Goal: Transaction & Acquisition: Purchase product/service

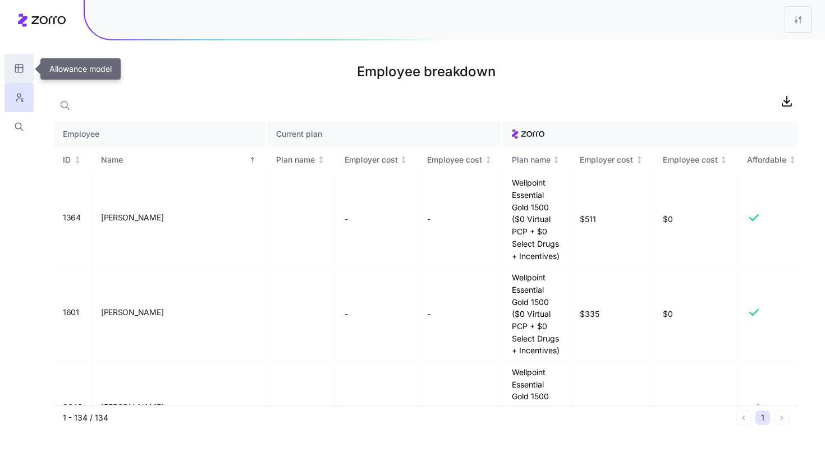
click at [25, 69] on button "button" at bounding box center [18, 68] width 29 height 29
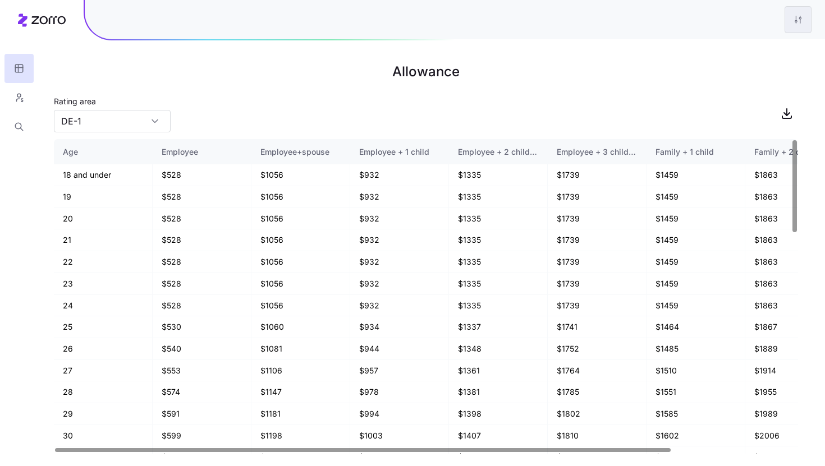
click at [808, 21] on html "Allowance Rating area DE-1 Age Employee Employee+spouse Employee + 1 child Empl…" at bounding box center [412, 233] width 825 height 466
click at [771, 49] on div "Edit plan design" at bounding box center [752, 49] width 112 height 18
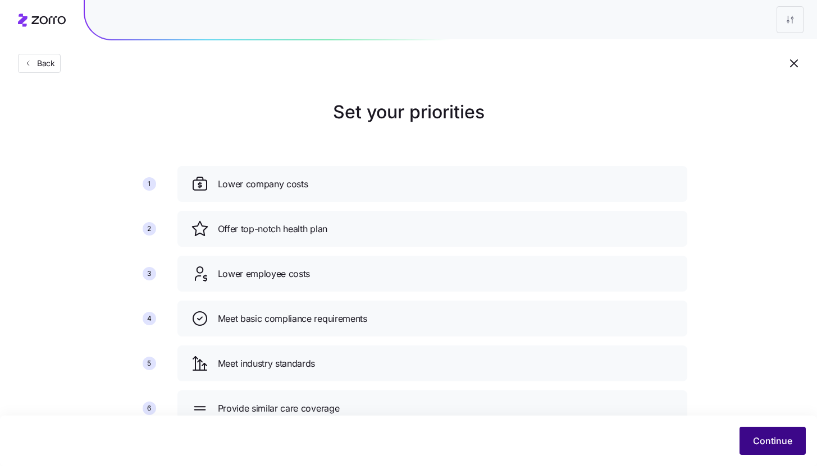
click at [787, 453] on button "Continue" at bounding box center [772, 441] width 66 height 28
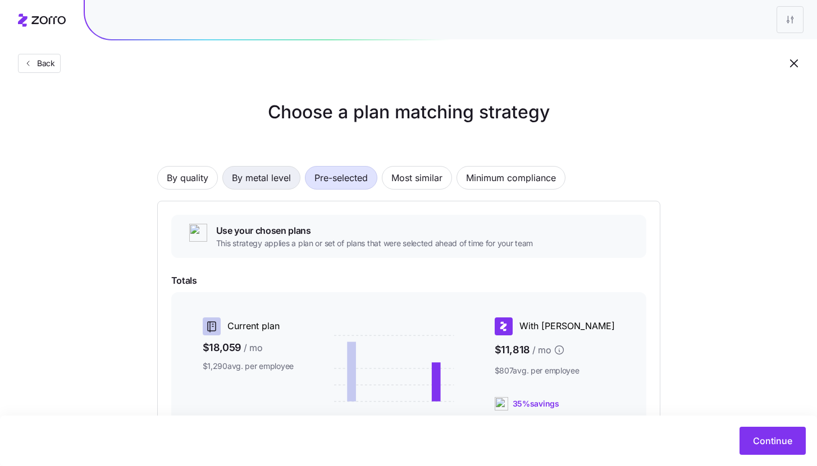
click at [236, 179] on span "By metal level" at bounding box center [261, 178] width 59 height 22
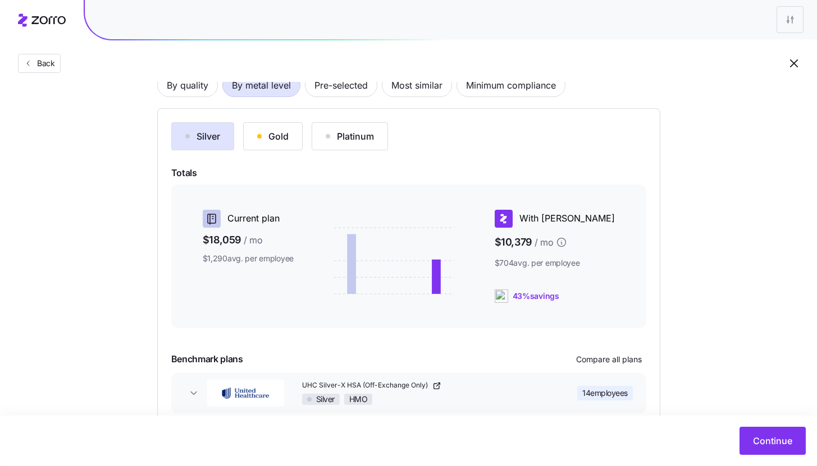
scroll to position [93, 0]
click at [298, 140] on button "Gold" at bounding box center [272, 136] width 59 height 28
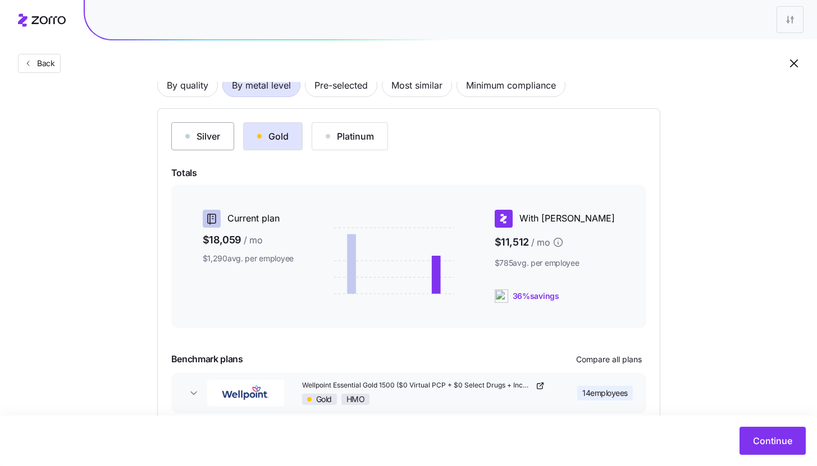
click at [198, 140] on div "Silver" at bounding box center [202, 136] width 35 height 13
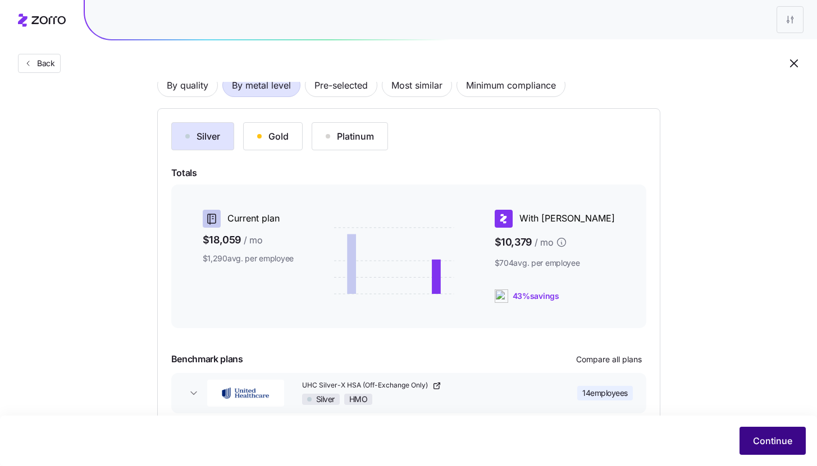
click at [755, 441] on span "Continue" at bounding box center [772, 440] width 39 height 13
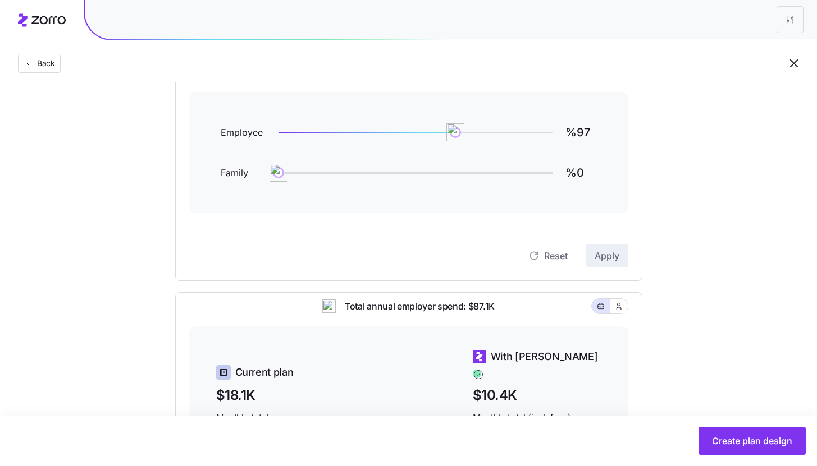
scroll to position [130, 0]
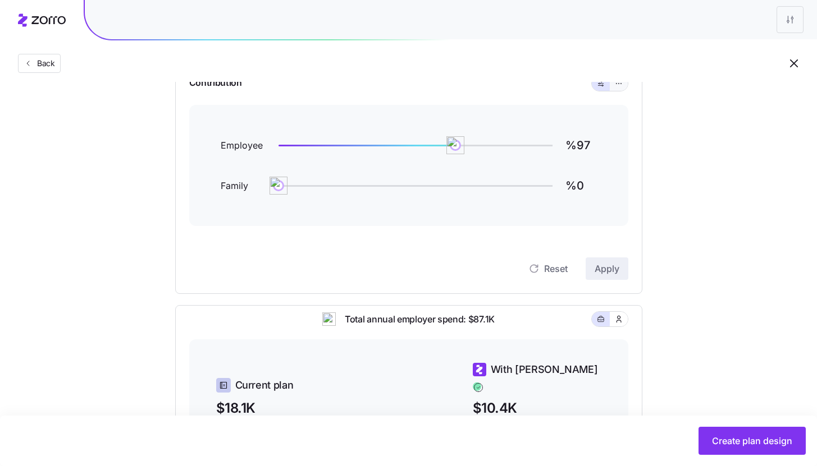
click at [618, 88] on button "button" at bounding box center [618, 83] width 18 height 15
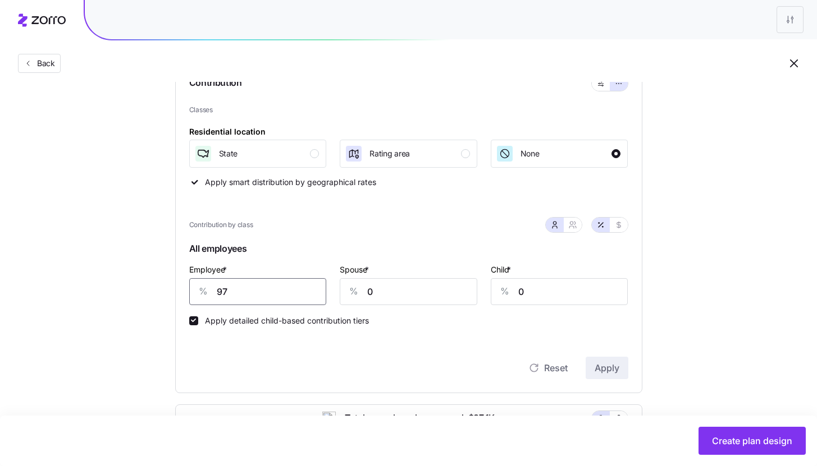
click at [282, 290] on input "97" at bounding box center [257, 291] width 137 height 27
click at [607, 369] on span "Apply" at bounding box center [606, 367] width 25 height 13
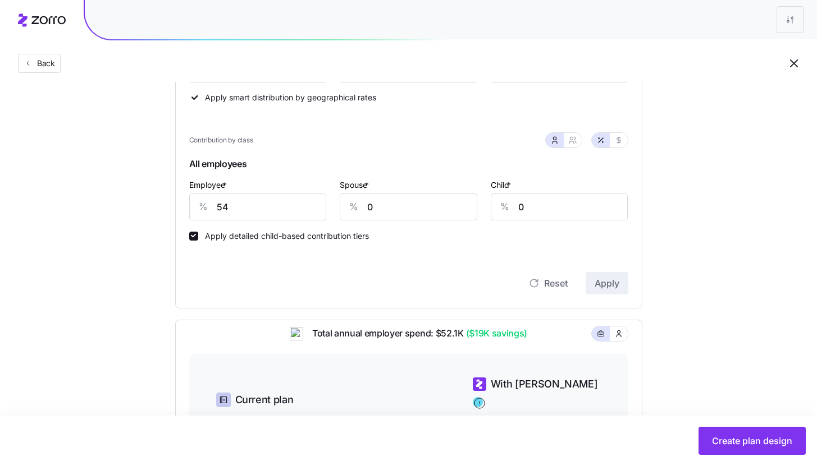
scroll to position [207, 0]
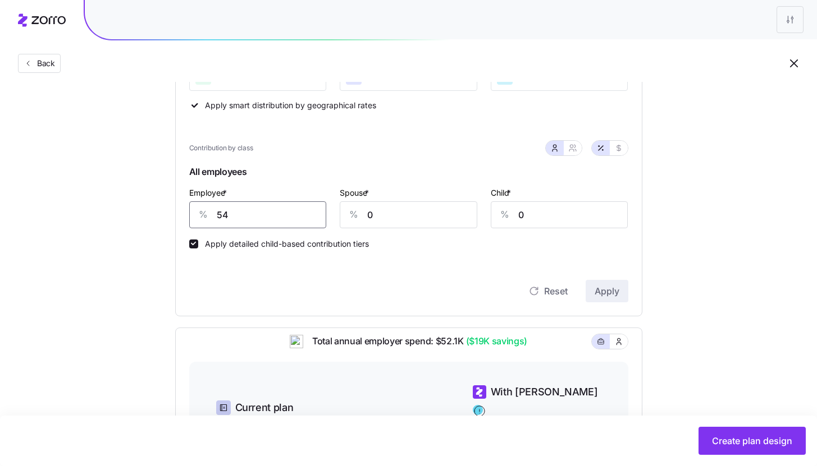
click at [258, 213] on input "54" at bounding box center [257, 214] width 137 height 27
click at [597, 287] on span "Apply" at bounding box center [606, 291] width 25 height 13
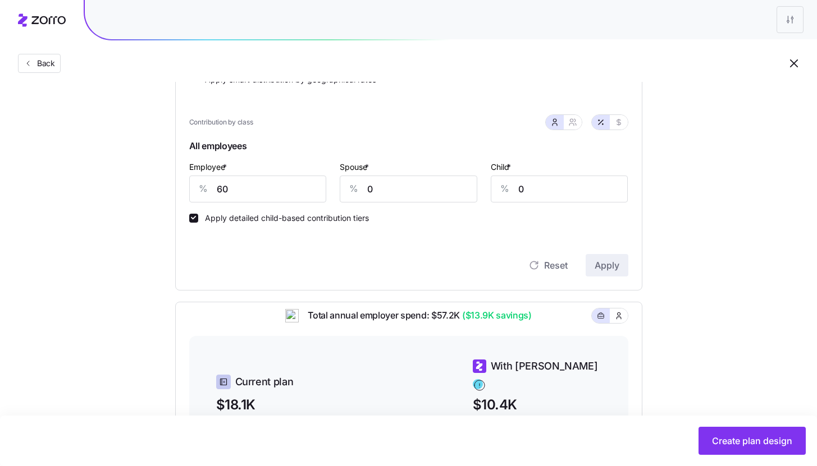
scroll to position [287, 0]
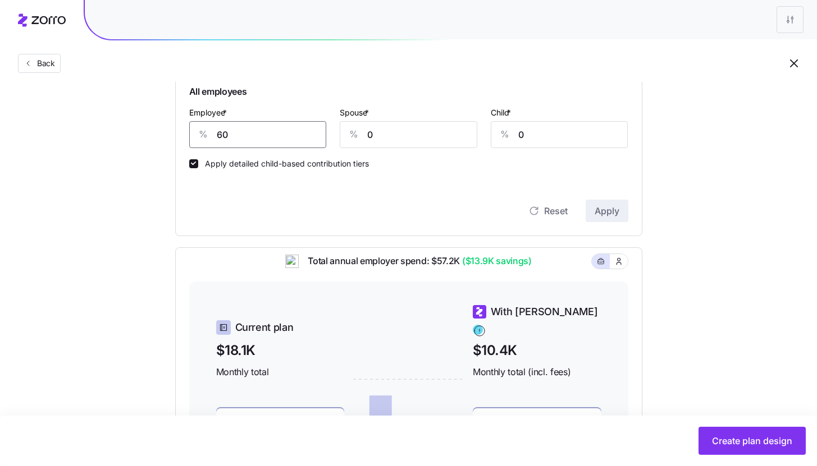
click at [229, 133] on input "60" at bounding box center [257, 134] width 137 height 27
click at [227, 135] on input "60" at bounding box center [257, 134] width 137 height 27
click at [225, 135] on input "60" at bounding box center [257, 134] width 137 height 27
type input "70"
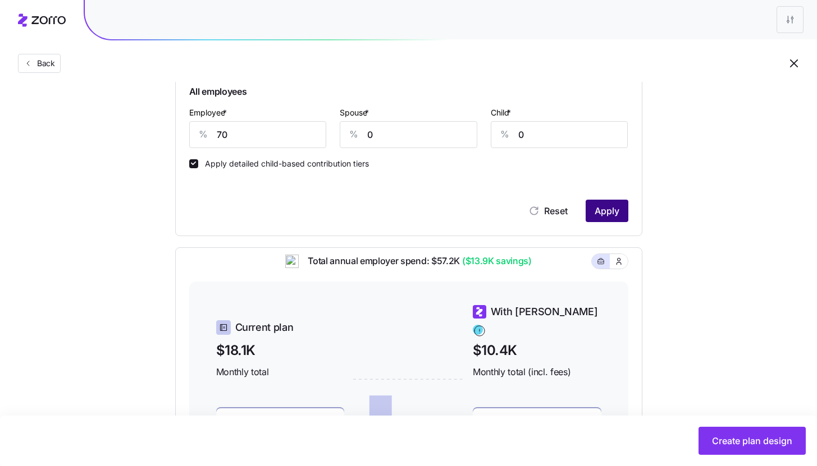
click at [595, 217] on span "Apply" at bounding box center [606, 210] width 25 height 13
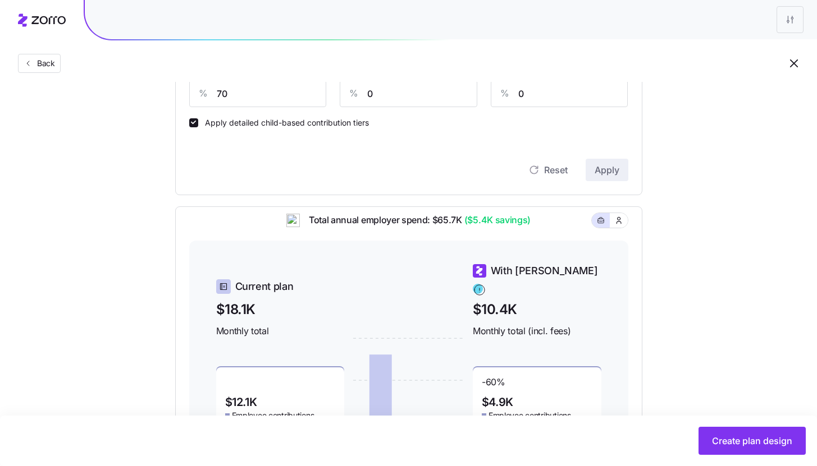
scroll to position [235, 0]
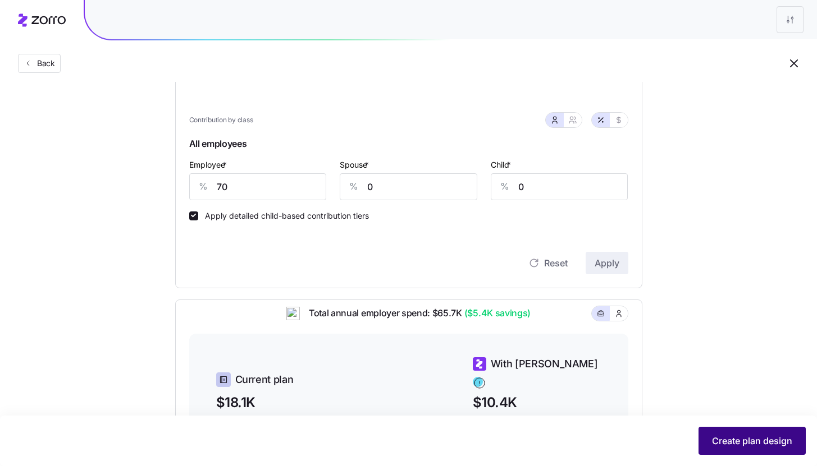
click at [747, 439] on span "Create plan design" at bounding box center [752, 440] width 80 height 13
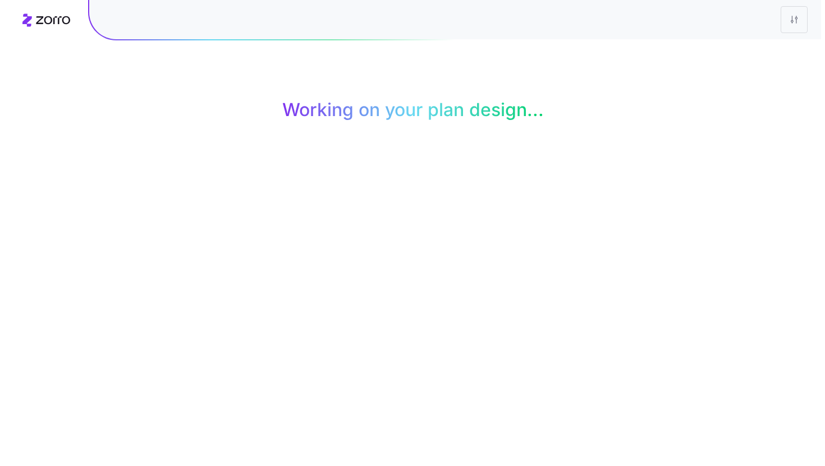
scroll to position [0, 0]
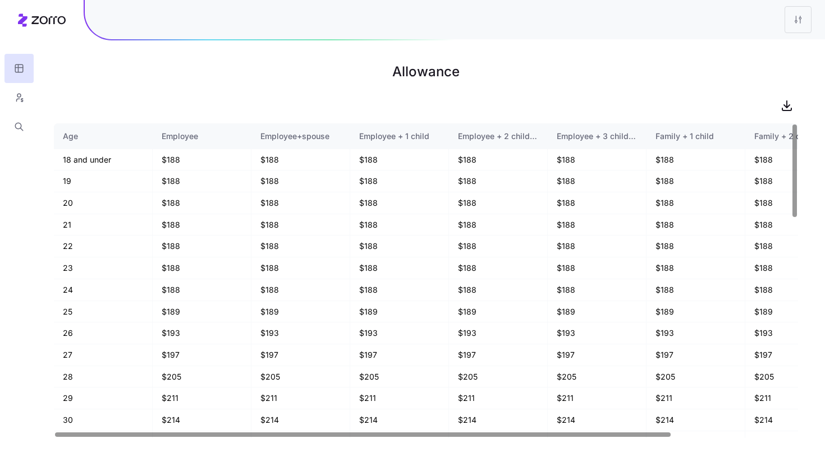
click at [2, 97] on div at bounding box center [19, 70] width 38 height 141
click at [33, 102] on button "button" at bounding box center [18, 97] width 29 height 29
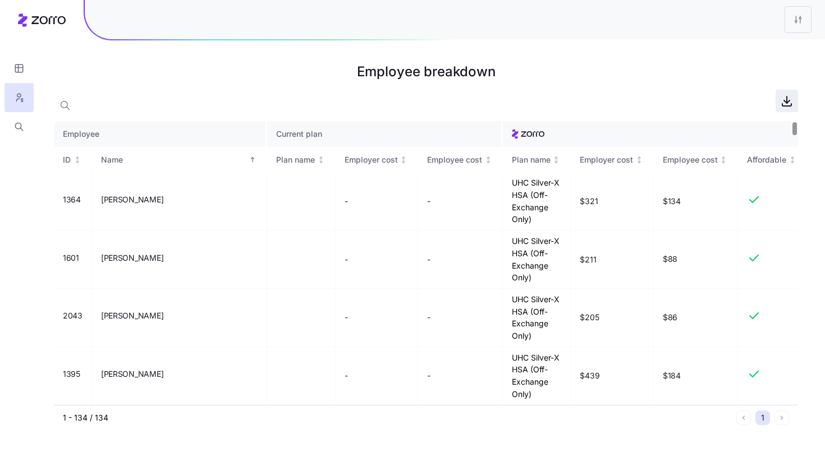
click at [789, 105] on icon "button" at bounding box center [786, 100] width 13 height 13
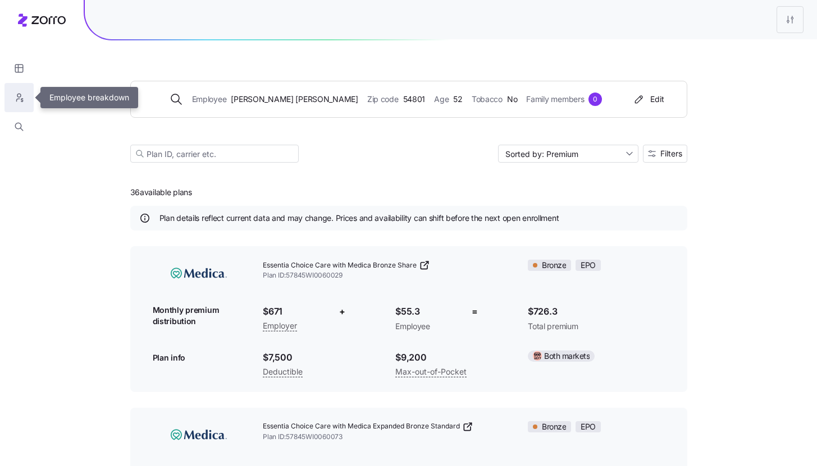
click at [20, 97] on icon "button" at bounding box center [19, 97] width 10 height 11
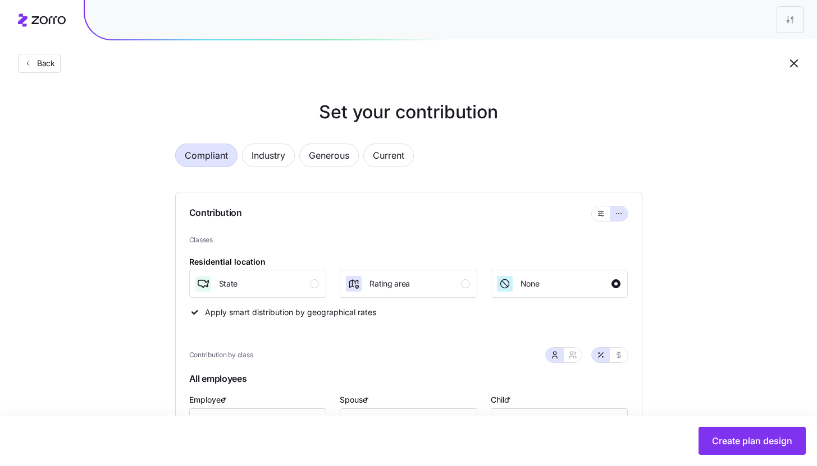
scroll to position [339, 0]
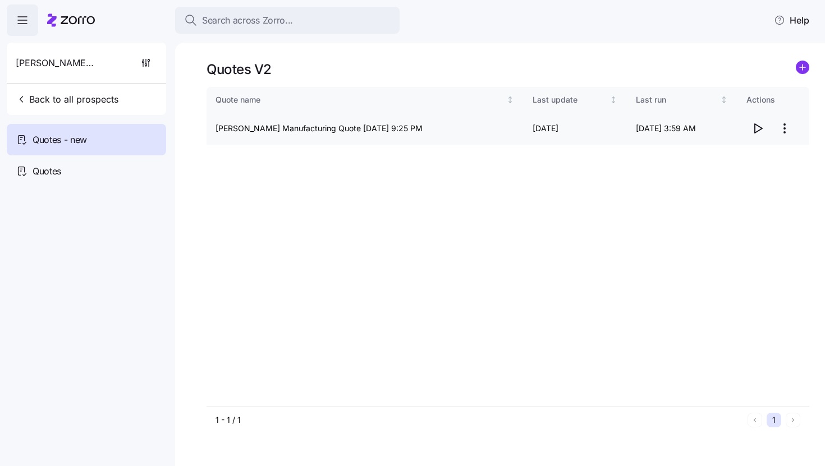
click at [781, 128] on html "Search across Zorro... Help Schaffer Manufacturing Back to all prospects Quotes…" at bounding box center [412, 230] width 825 height 460
click at [704, 159] on div "Edit quote" at bounding box center [712, 156] width 38 height 12
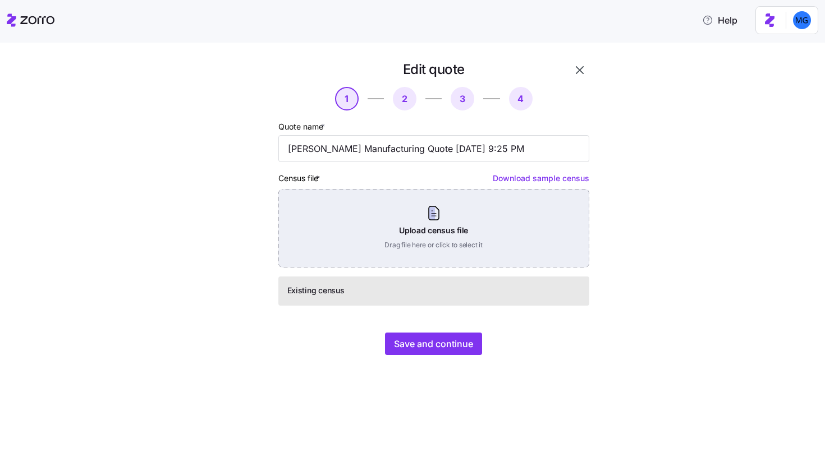
click at [450, 230] on div "Upload census file Drag file here or click to select it" at bounding box center [433, 228] width 311 height 79
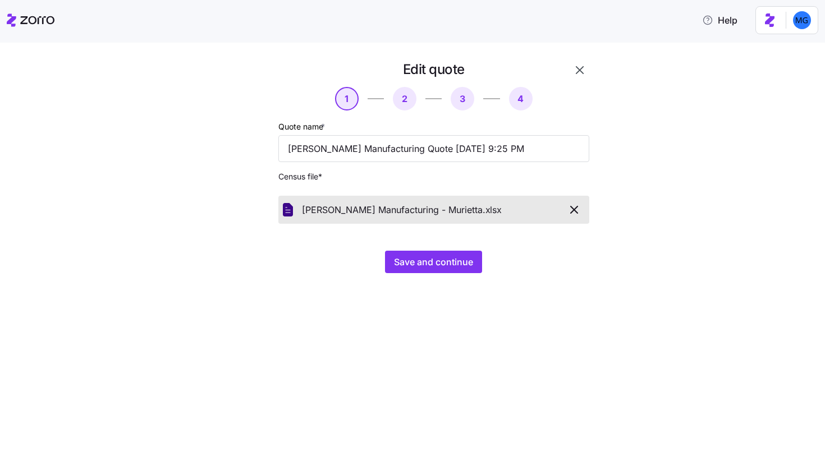
click at [420, 276] on div "Edit quote 1 2 3 4 Quote name * [PERSON_NAME] Manufacturing Quote [DATE] 9:25 P…" at bounding box center [420, 174] width 393 height 226
click at [419, 270] on button "Save and continue" at bounding box center [433, 262] width 97 height 22
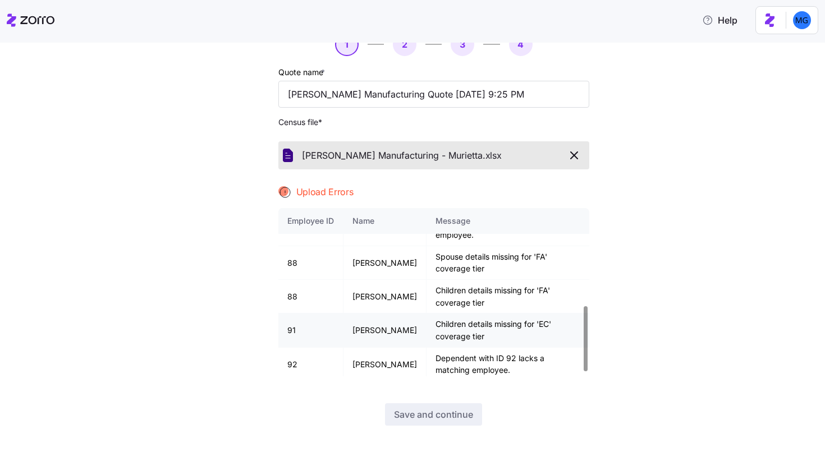
scroll to position [263, 0]
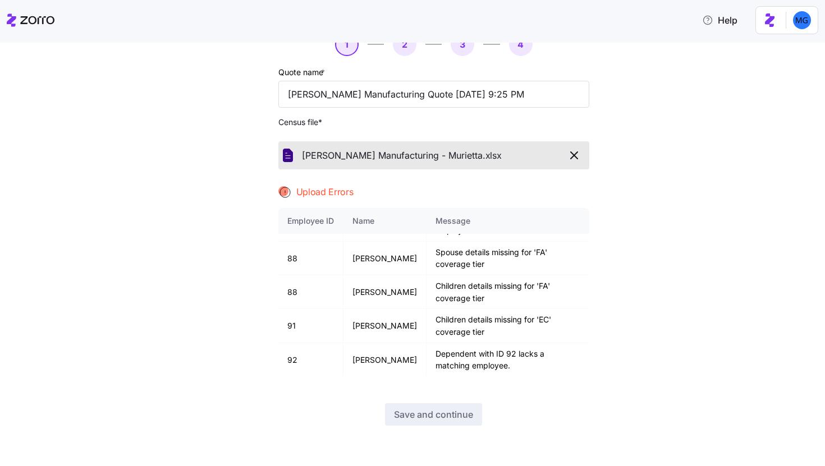
click at [570, 153] on icon "button" at bounding box center [573, 155] width 13 height 13
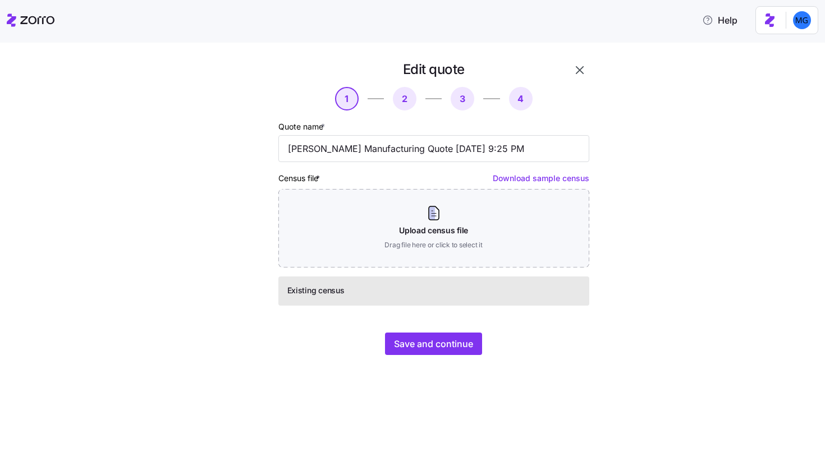
scroll to position [0, 0]
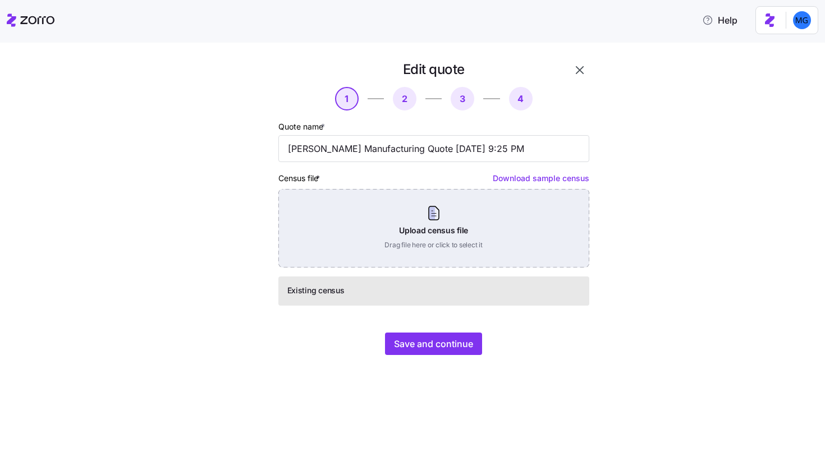
click at [461, 220] on div "Upload census file Drag file here or click to select it" at bounding box center [433, 228] width 311 height 79
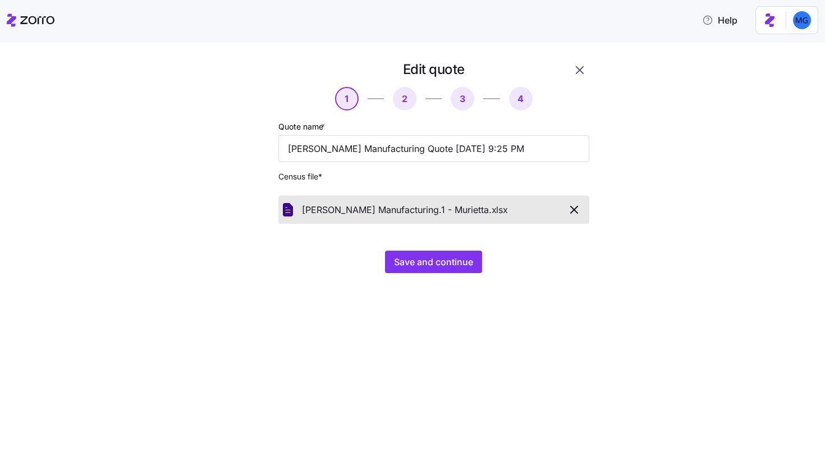
click at [419, 278] on div "Edit quote 1 2 3 4 Quote name * [PERSON_NAME] Manufacturing Quote [DATE] 9:25 P…" at bounding box center [420, 174] width 393 height 226
click at [419, 269] on button "Save and continue" at bounding box center [433, 262] width 97 height 22
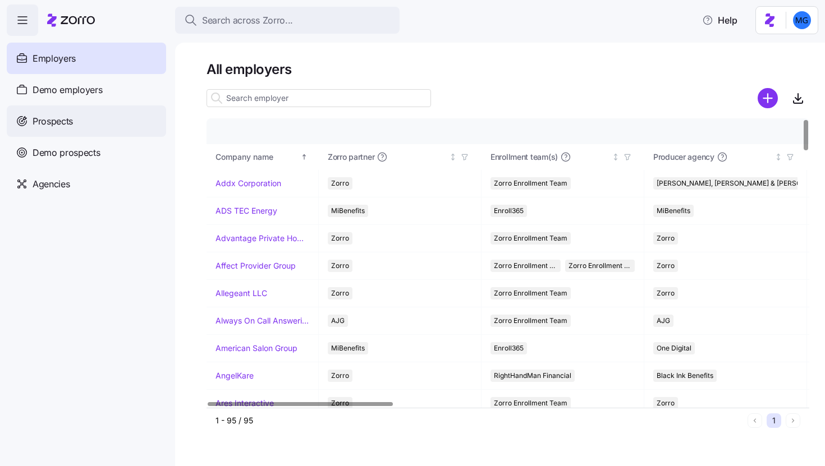
click at [132, 116] on div "Prospects" at bounding box center [86, 121] width 159 height 31
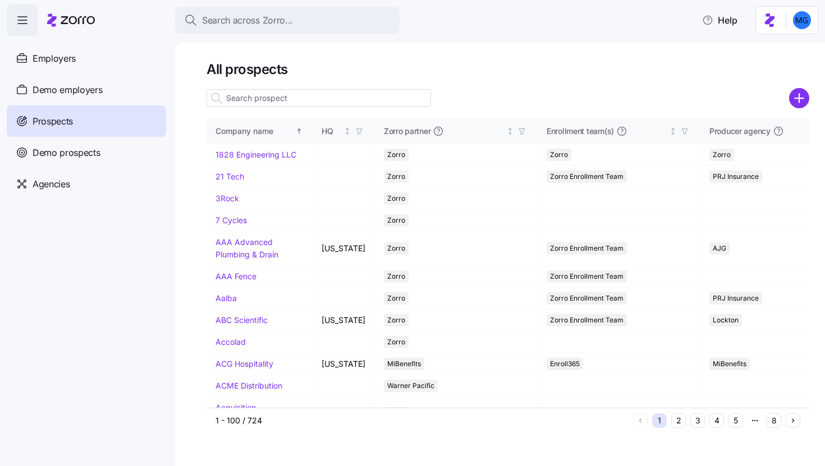
click at [280, 99] on input at bounding box center [319, 98] width 224 height 18
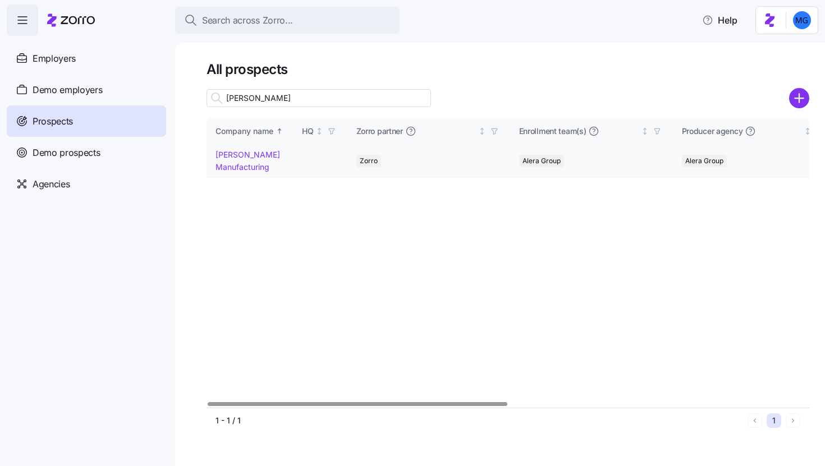
type input "schaff"
click at [237, 169] on link "Schaffer Manufacturing" at bounding box center [247, 161] width 65 height 22
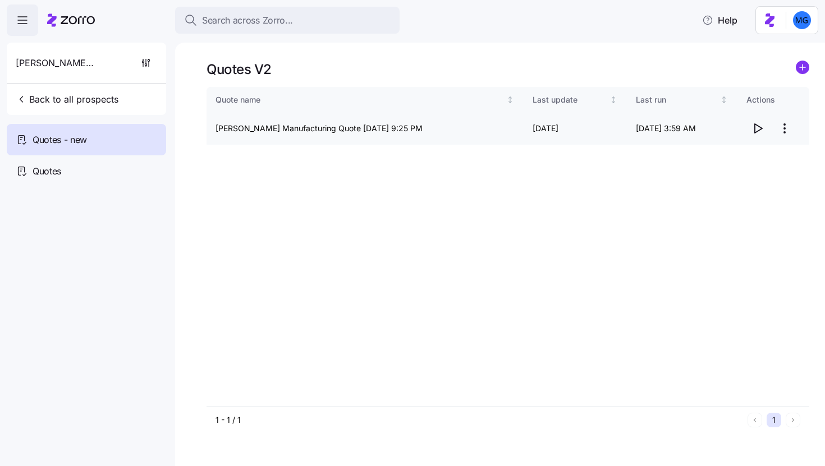
click at [783, 128] on html "Search across Zorro... Help Schaffer Manufacturing Back to all prospects Quotes…" at bounding box center [412, 230] width 825 height 460
click at [710, 161] on div "Edit quote" at bounding box center [712, 156] width 38 height 12
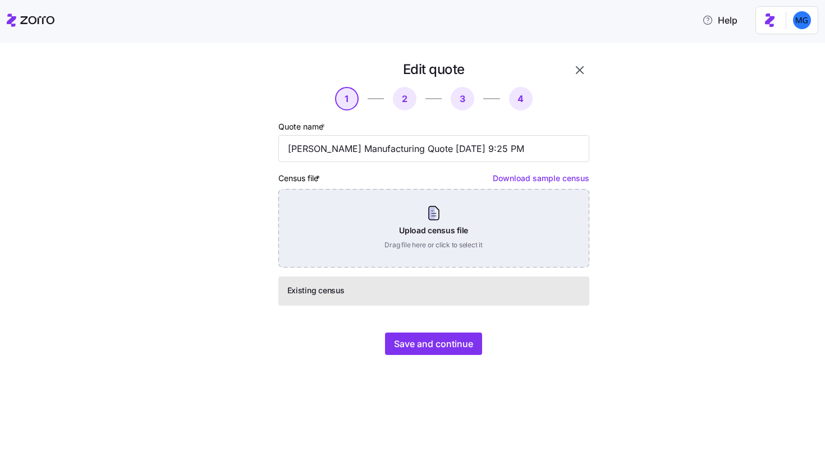
click at [476, 228] on div "Upload census file Drag file here or click to select it" at bounding box center [433, 228] width 311 height 79
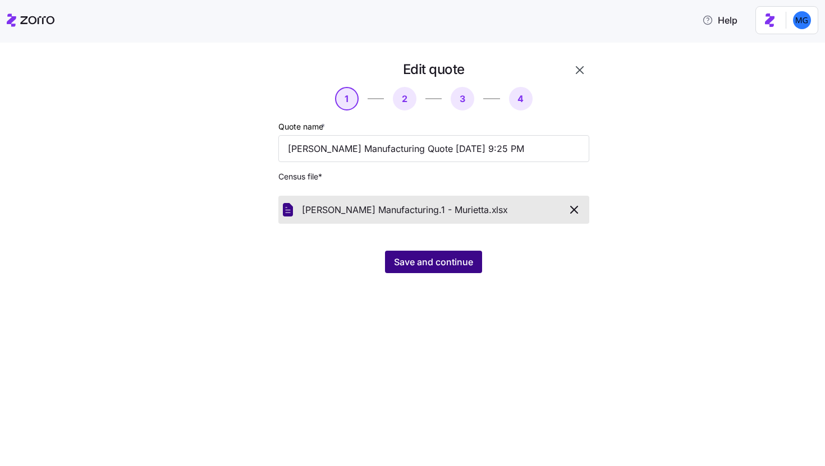
click at [419, 262] on span "Save and continue" at bounding box center [433, 261] width 79 height 13
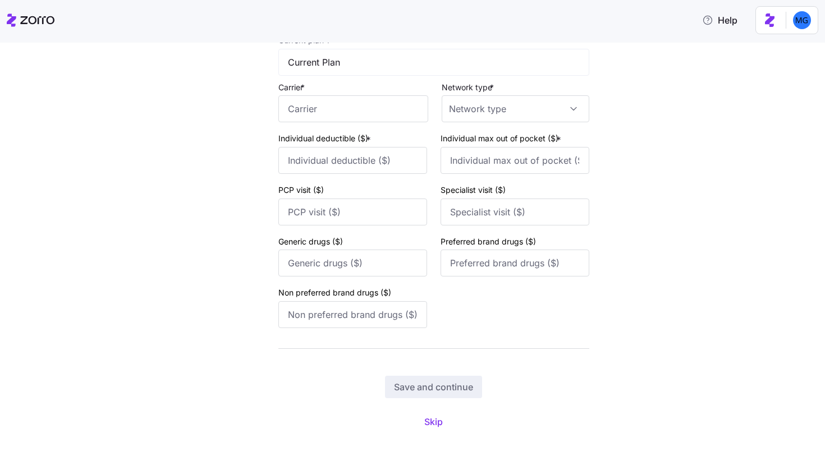
scroll to position [117, 0]
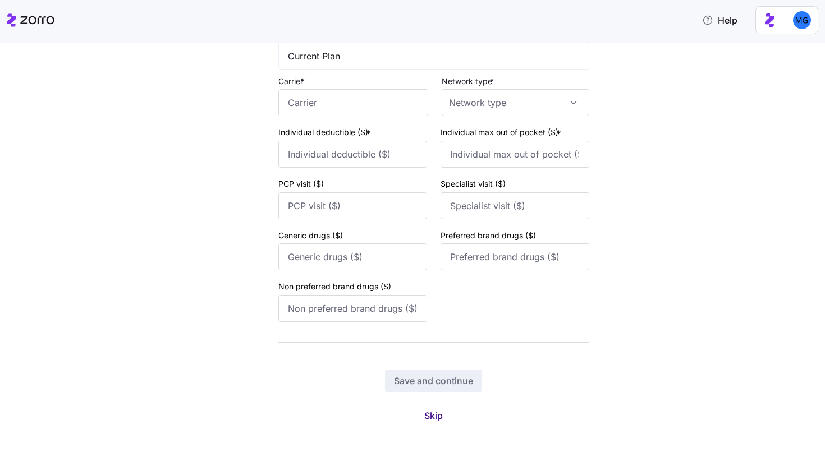
click at [419, 409] on button "Skip" at bounding box center [433, 416] width 36 height 20
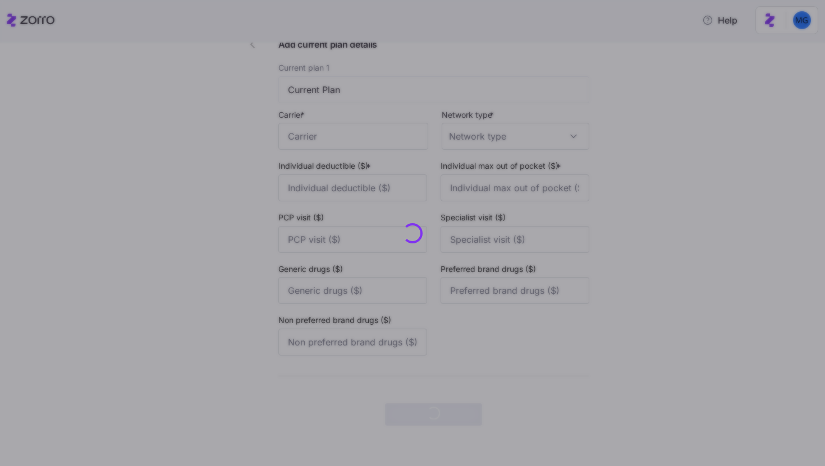
scroll to position [0, 0]
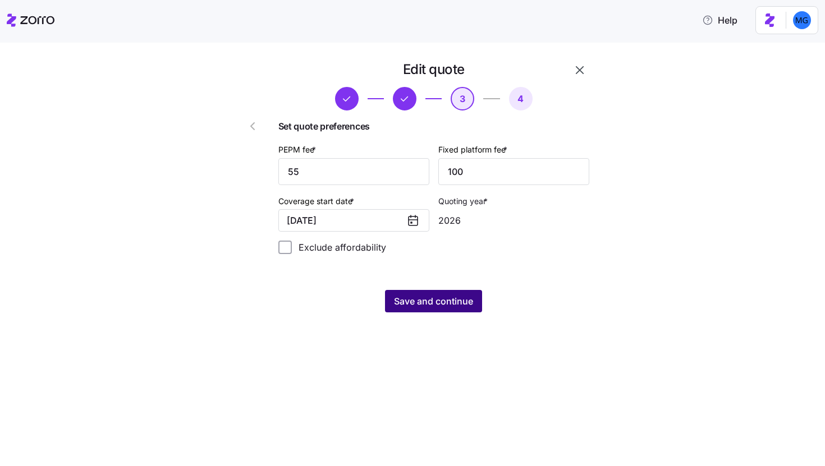
click at [446, 294] on button "Save and continue" at bounding box center [433, 301] width 97 height 22
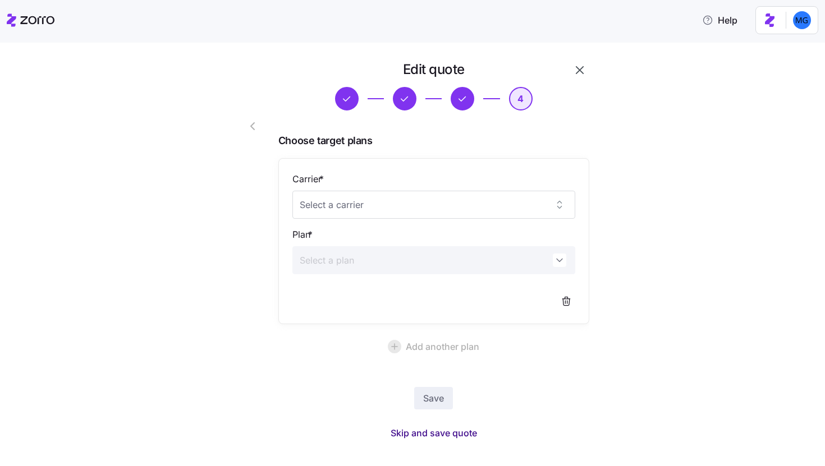
click at [456, 433] on span "Skip and save quote" at bounding box center [434, 433] width 86 height 13
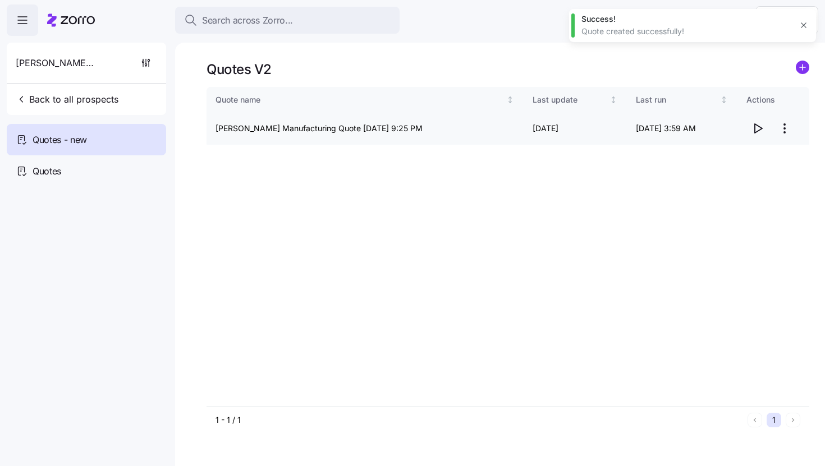
click at [759, 130] on icon "button" at bounding box center [757, 128] width 13 height 13
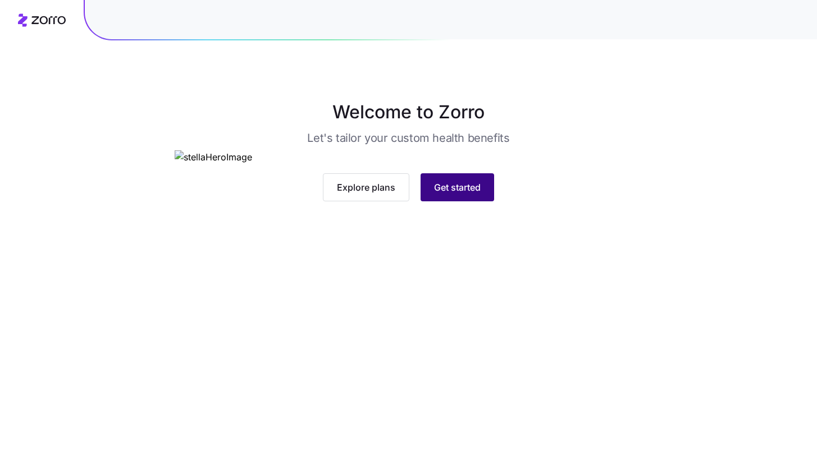
click at [439, 194] on span "Get started" at bounding box center [457, 187] width 47 height 13
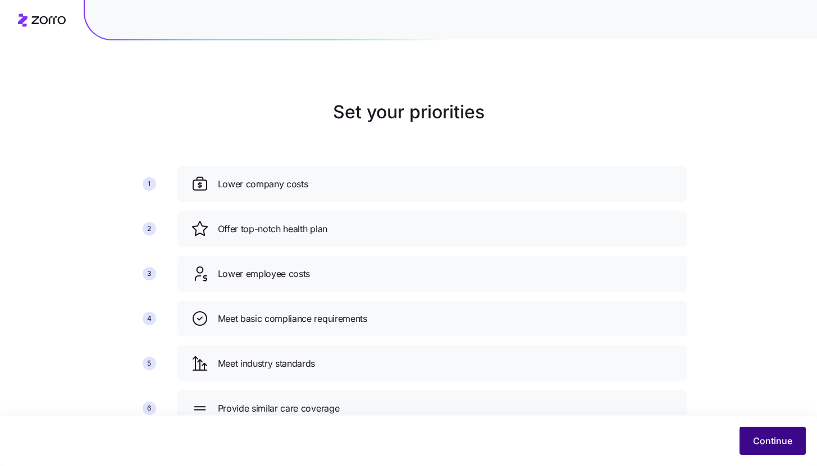
click at [749, 441] on button "Continue" at bounding box center [772, 441] width 66 height 28
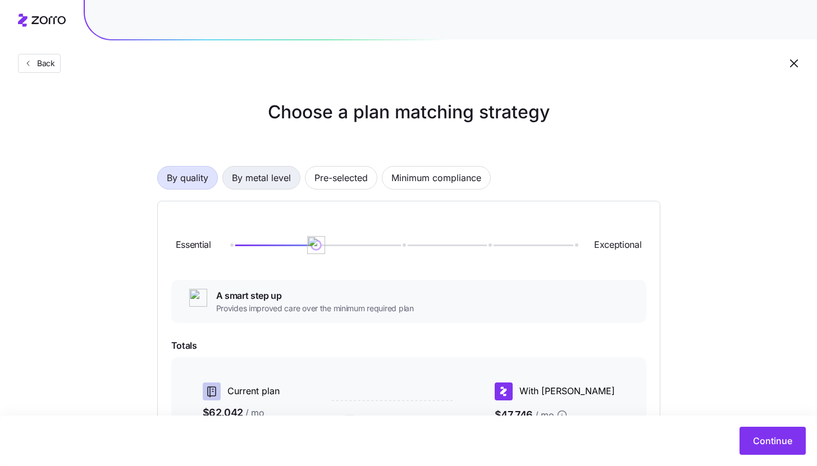
click at [267, 177] on span "By metal level" at bounding box center [261, 178] width 59 height 22
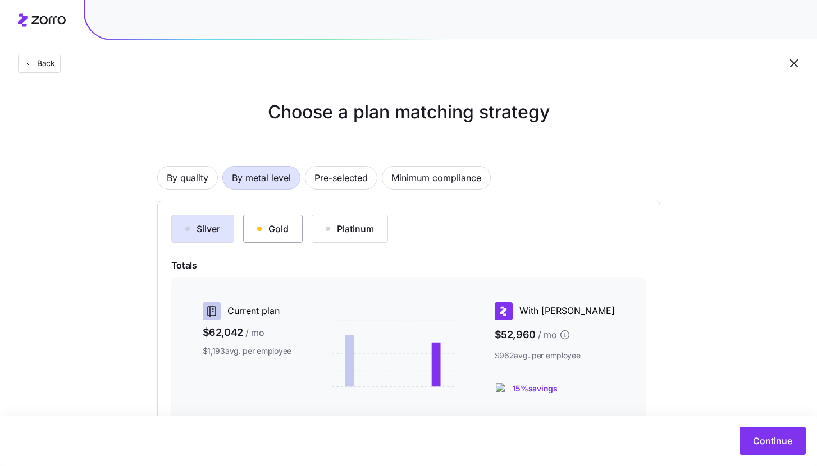
click at [275, 231] on div "Gold" at bounding box center [272, 228] width 31 height 13
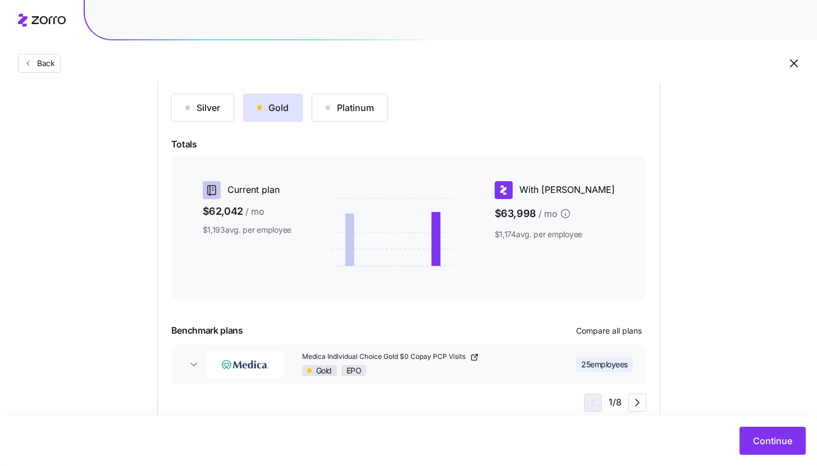
scroll to position [153, 0]
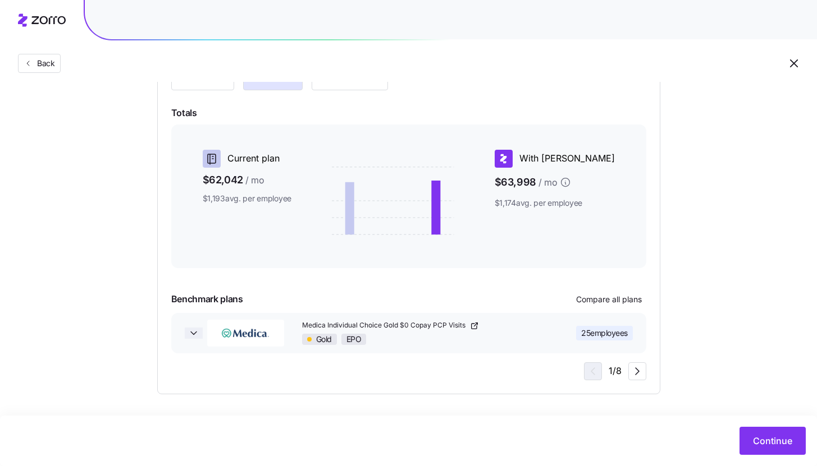
click at [196, 333] on icon "button" at bounding box center [193, 333] width 11 height 11
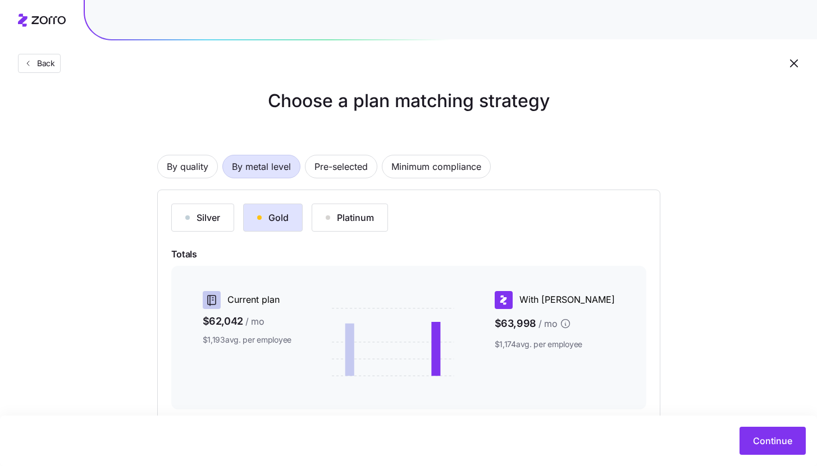
scroll to position [0, 0]
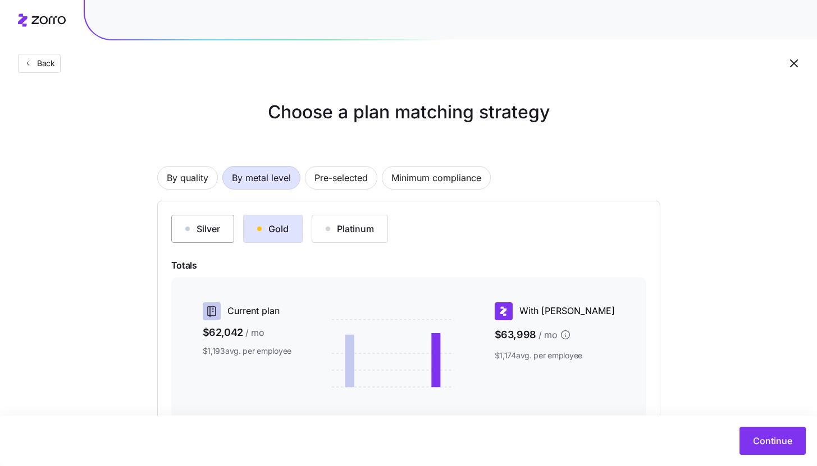
click at [206, 223] on div "Silver" at bounding box center [202, 228] width 35 height 13
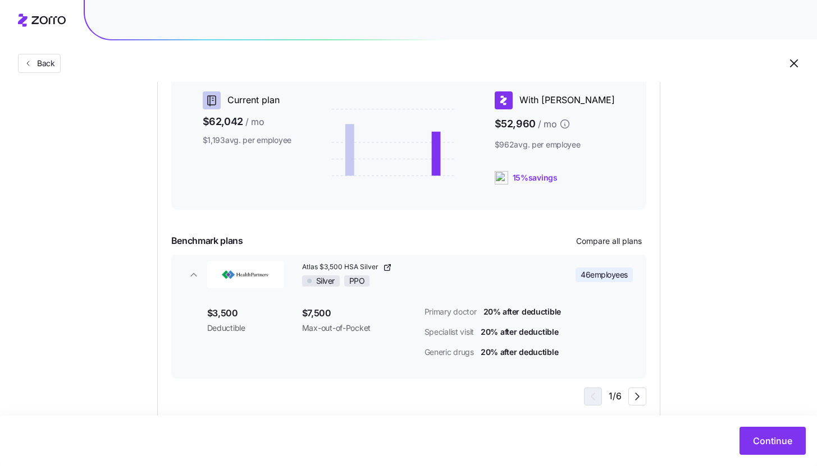
scroll to position [236, 0]
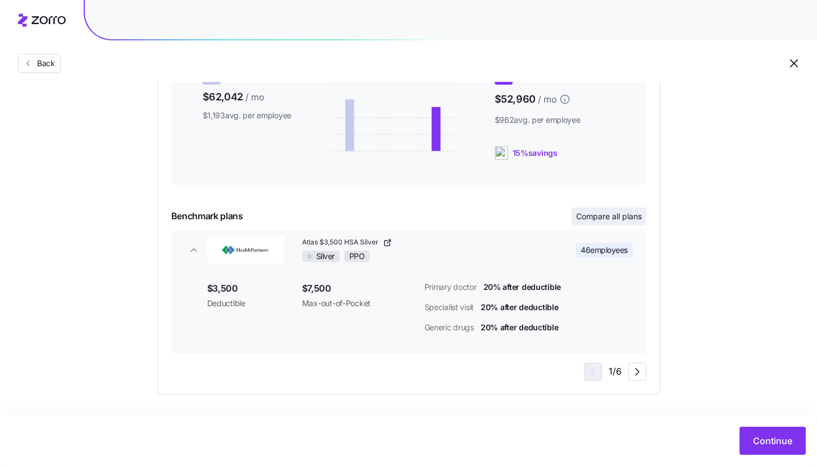
click at [619, 219] on span "Compare all plans" at bounding box center [609, 216] width 66 height 11
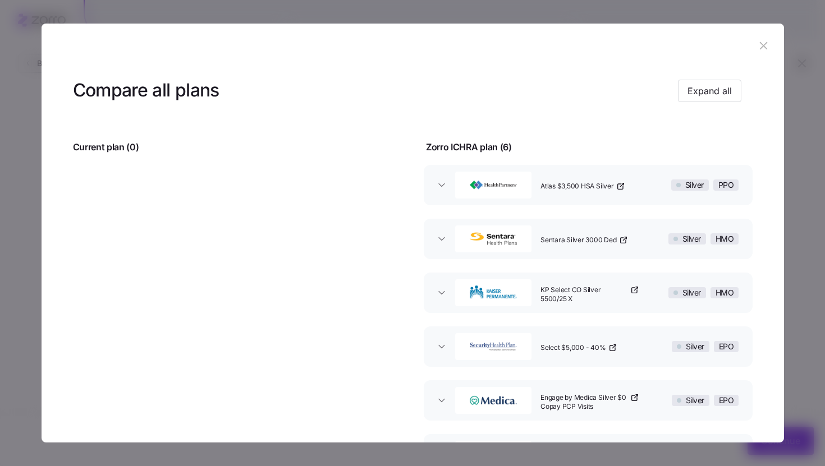
click at [760, 48] on icon "button" at bounding box center [763, 45] width 7 height 7
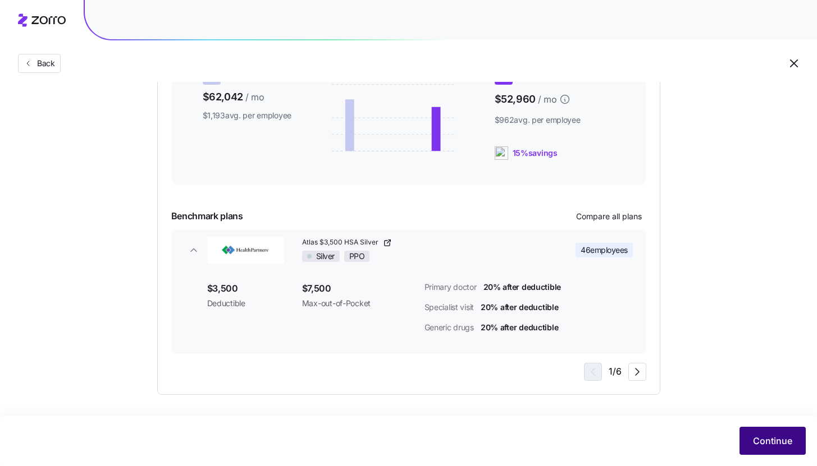
click at [768, 434] on button "Continue" at bounding box center [772, 441] width 66 height 28
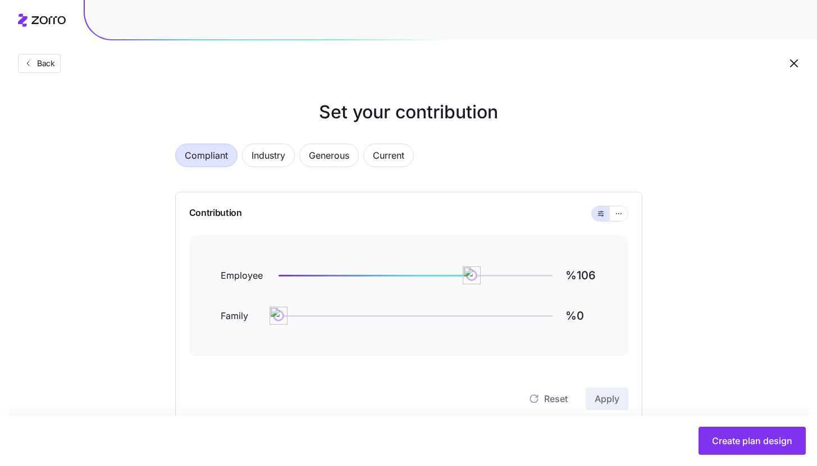
click at [620, 222] on div "Contribution" at bounding box center [408, 213] width 439 height 43
click at [621, 217] on icon "button" at bounding box center [619, 213] width 8 height 13
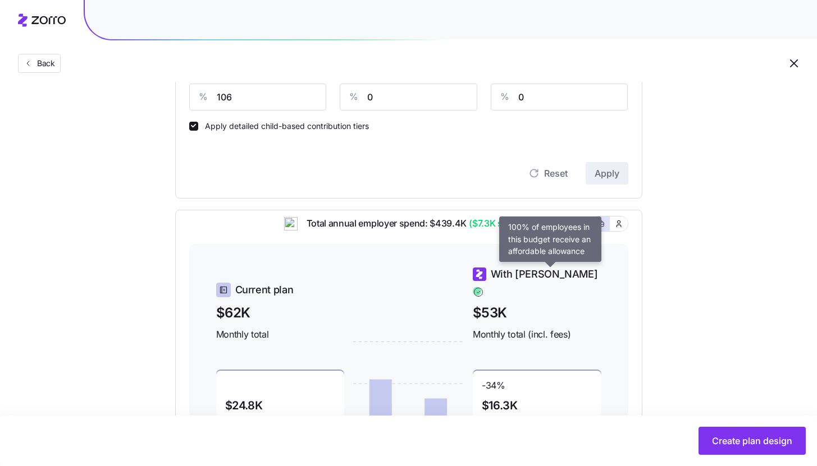
scroll to position [263, 0]
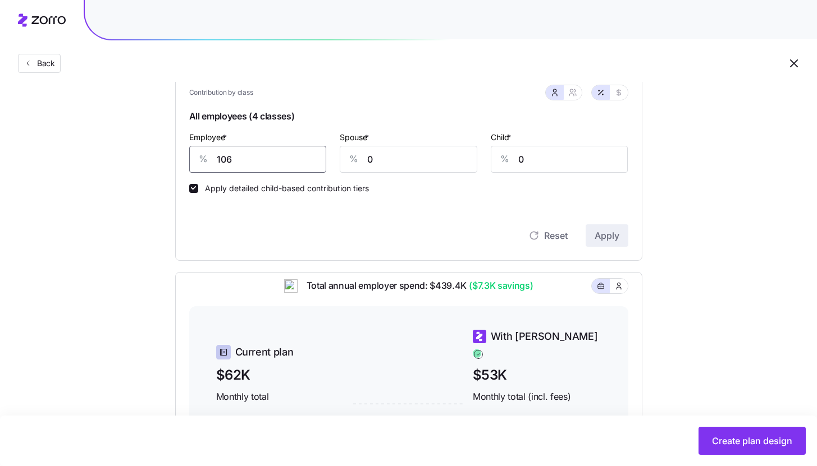
click at [276, 164] on input "106" at bounding box center [257, 159] width 137 height 27
type input "85"
click at [625, 233] on button "Apply" at bounding box center [606, 235] width 43 height 22
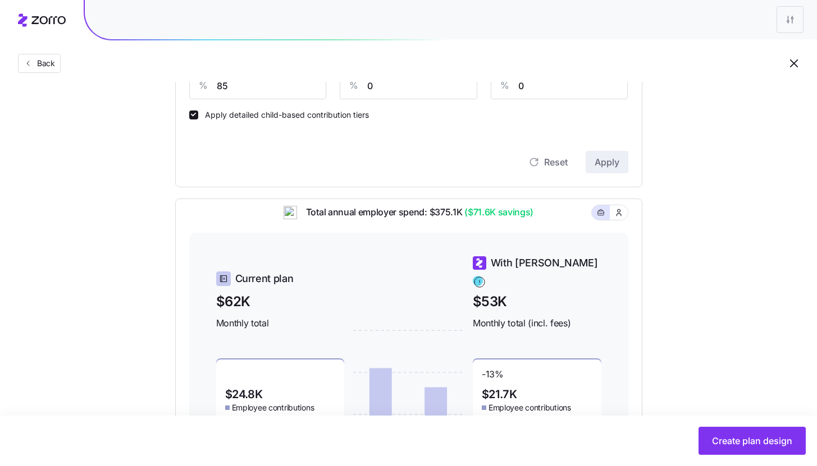
scroll to position [471, 0]
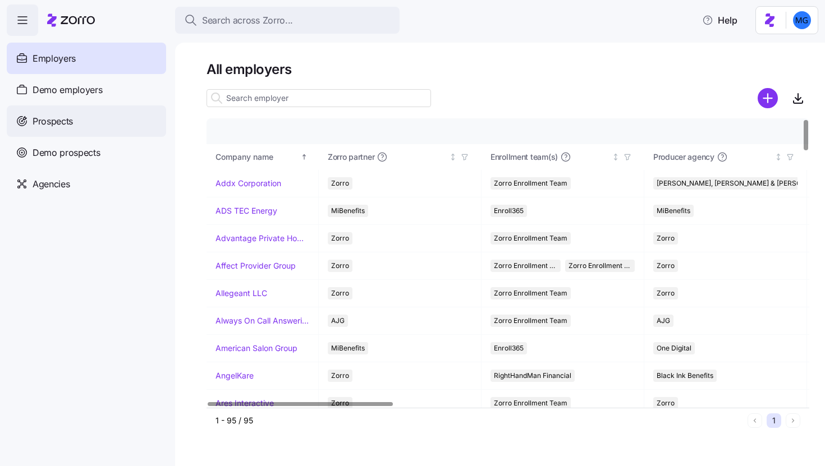
click at [64, 118] on span "Prospects" at bounding box center [53, 121] width 40 height 14
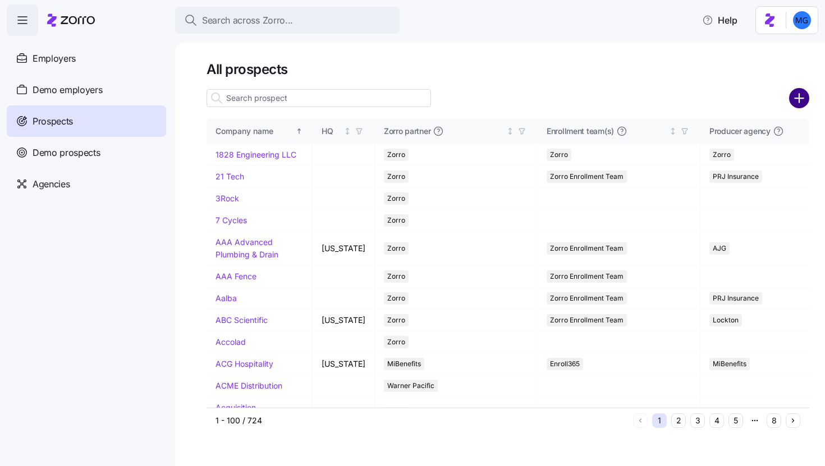
click at [794, 99] on circle "add icon" at bounding box center [799, 98] width 19 height 19
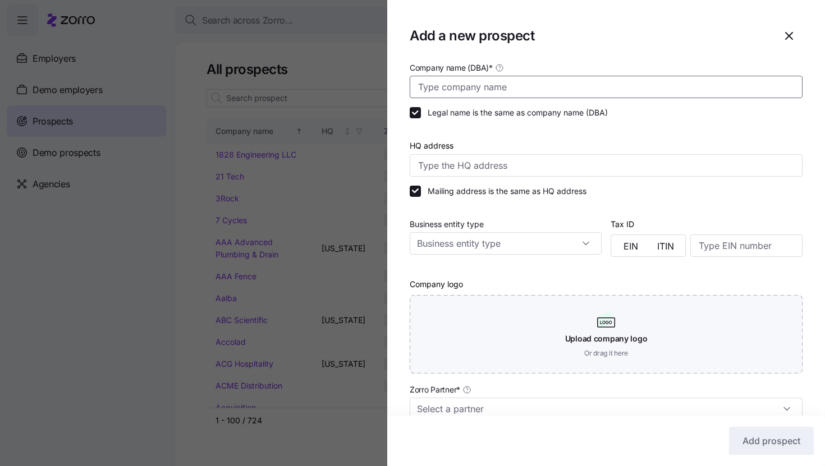
click at [618, 88] on input "Company name (DBA) *" at bounding box center [606, 87] width 393 height 22
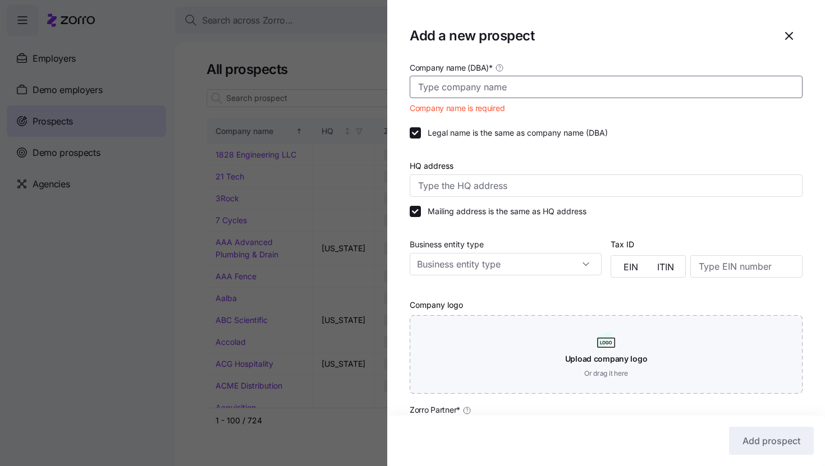
click at [600, 92] on input "Company name (DBA) *" at bounding box center [606, 87] width 393 height 22
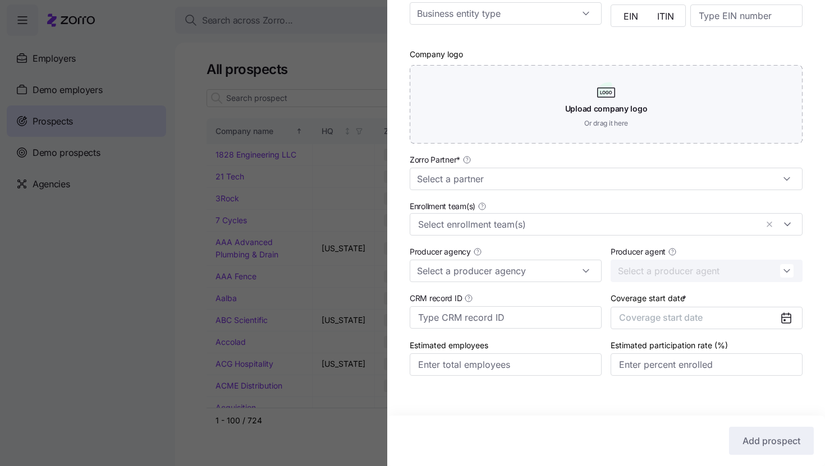
scroll to position [241, 0]
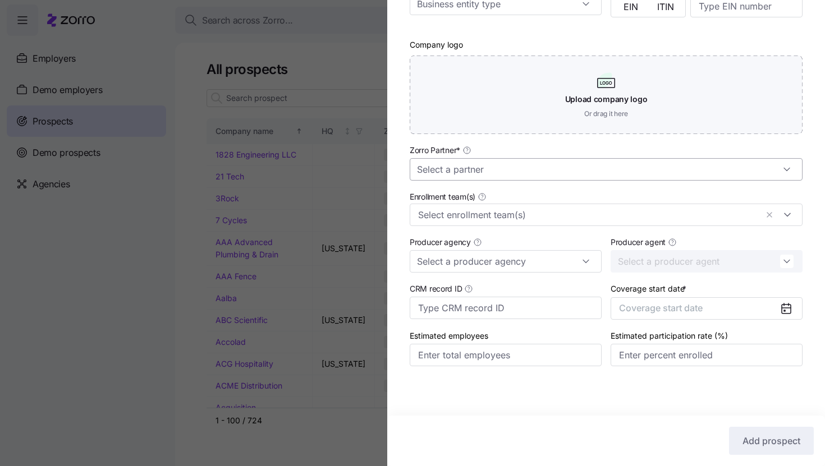
type input "Official Rocket Club"
click at [553, 175] on input "Zorro Partner *" at bounding box center [606, 169] width 393 height 22
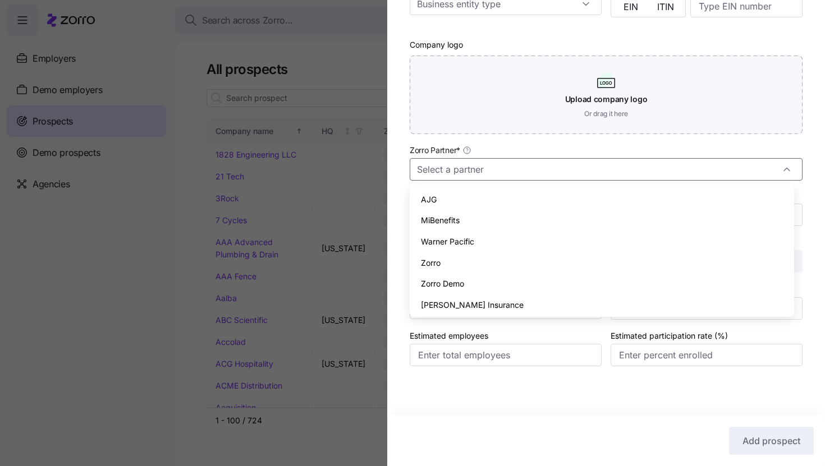
click at [539, 255] on div "Zorro" at bounding box center [601, 263] width 375 height 21
type input "Zorro"
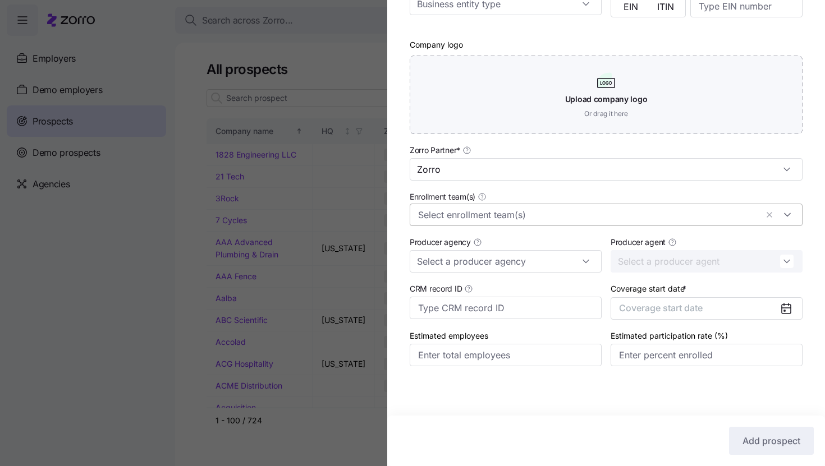
click at [552, 216] on input "Enrollment team(s)" at bounding box center [587, 215] width 339 height 15
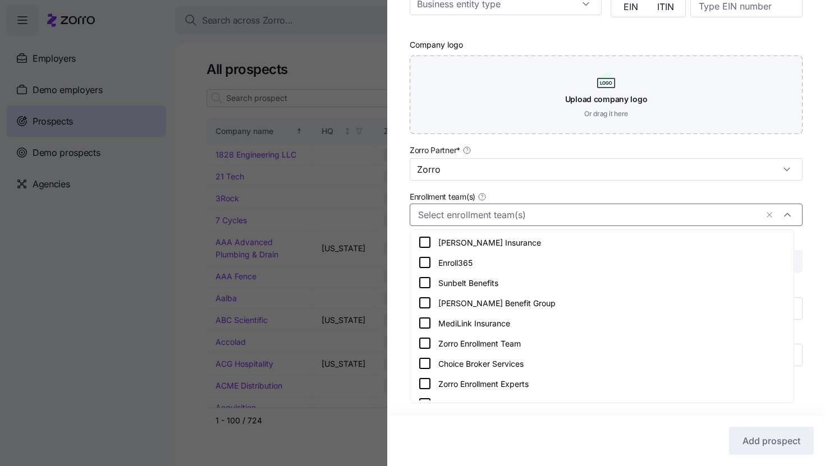
click at [575, 336] on div "Zorro Enrollment Team" at bounding box center [601, 343] width 379 height 20
click at [810, 267] on div "Company name (DBA) * Official Rocket Club Legal name is the same as company nam…" at bounding box center [606, 105] width 438 height 568
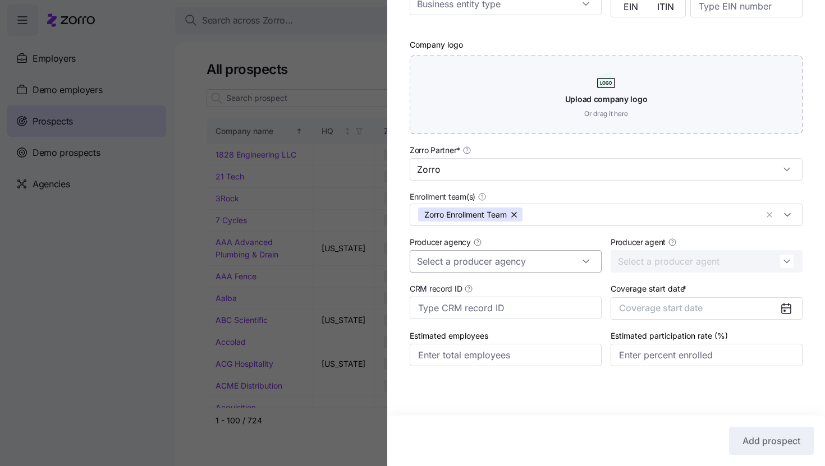
click at [556, 260] on input "Producer agency" at bounding box center [506, 261] width 192 height 22
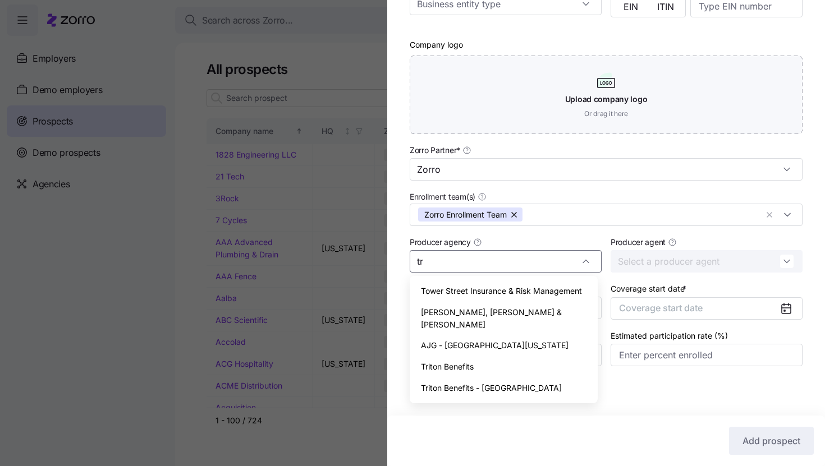
click at [516, 357] on div "Triton Benefits" at bounding box center [503, 366] width 179 height 21
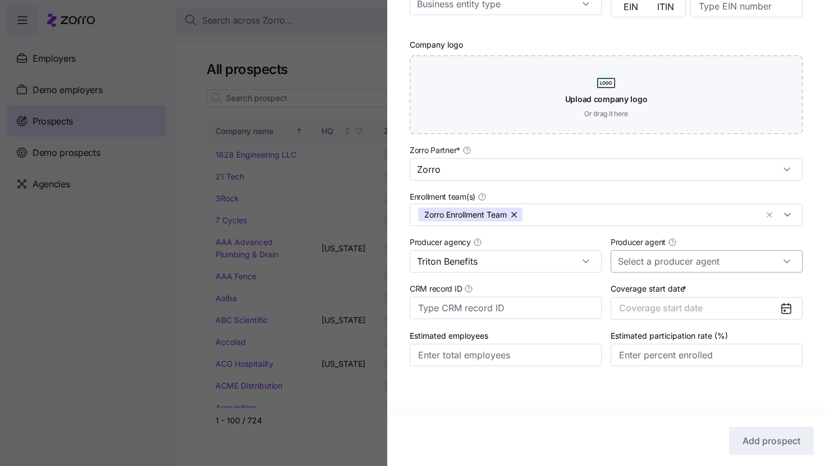
type input "Triton Benefits"
click at [662, 255] on input "Producer agent" at bounding box center [707, 261] width 192 height 22
click at [648, 299] on span "Mike Tompkins (mike.tompkins@tritonhro.com)" at bounding box center [701, 303] width 166 height 36
type input "Mike Tompkins (mike.tompkins@tritonhro.com)"
click at [722, 309] on button "Coverage start date" at bounding box center [707, 308] width 192 height 22
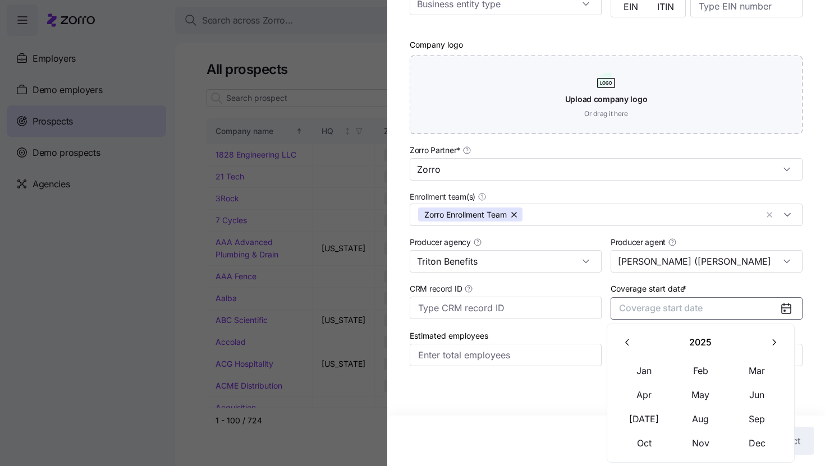
click at [764, 341] on button "button" at bounding box center [774, 343] width 24 height 24
click at [654, 365] on button "Jan" at bounding box center [644, 371] width 56 height 24
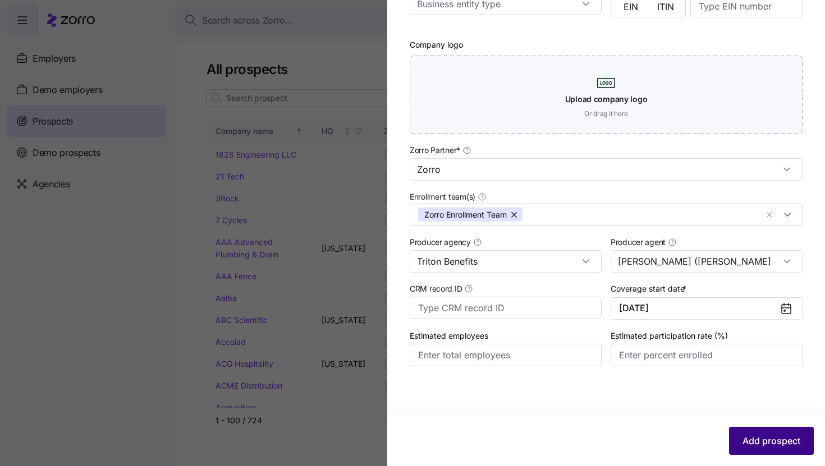
click at [742, 446] on span "Add prospect" at bounding box center [771, 440] width 58 height 13
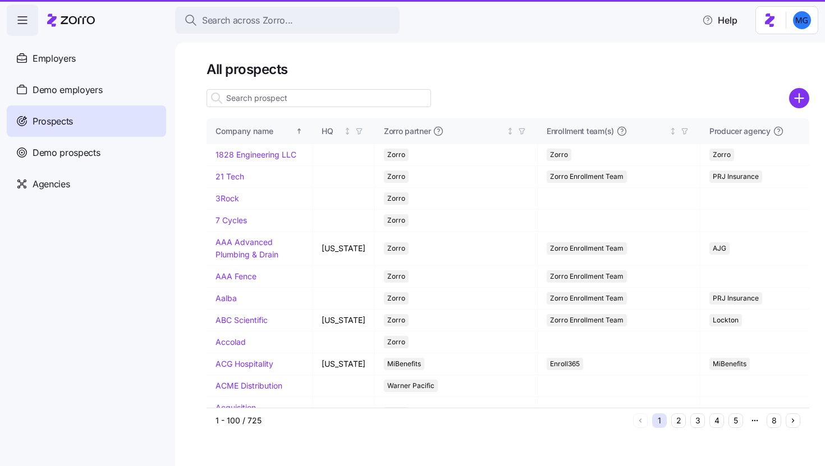
click at [360, 100] on input at bounding box center [319, 98] width 224 height 18
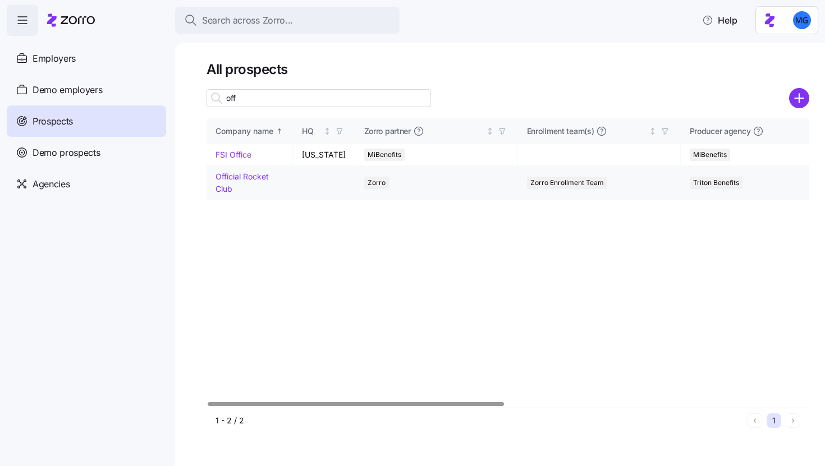
type input "off"
click at [235, 190] on link "Official Rocket Club" at bounding box center [241, 183] width 53 height 22
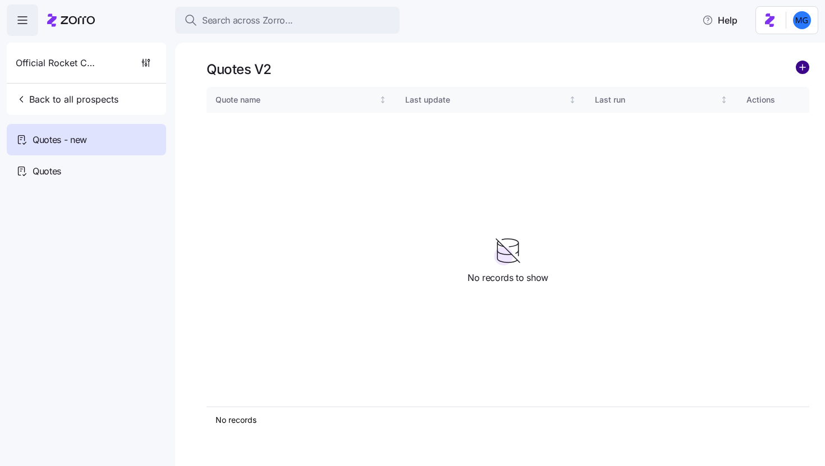
click at [806, 72] on circle "add icon" at bounding box center [802, 67] width 12 height 12
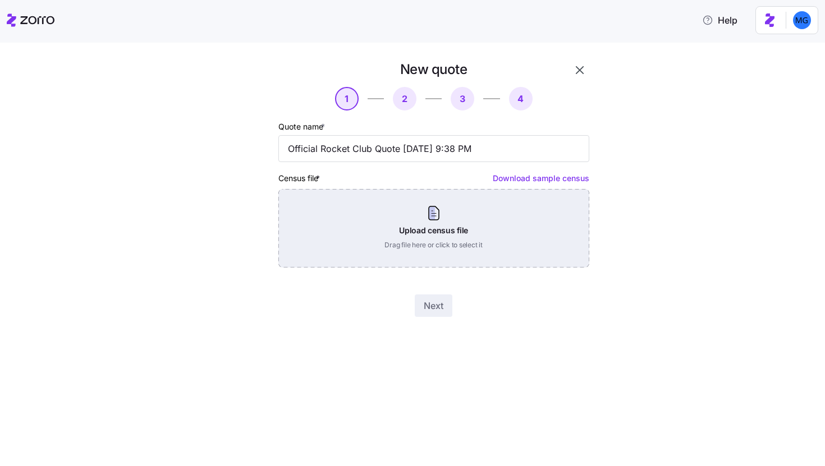
click at [470, 235] on div "Upload census file Drag file here or click to select it" at bounding box center [433, 228] width 311 height 79
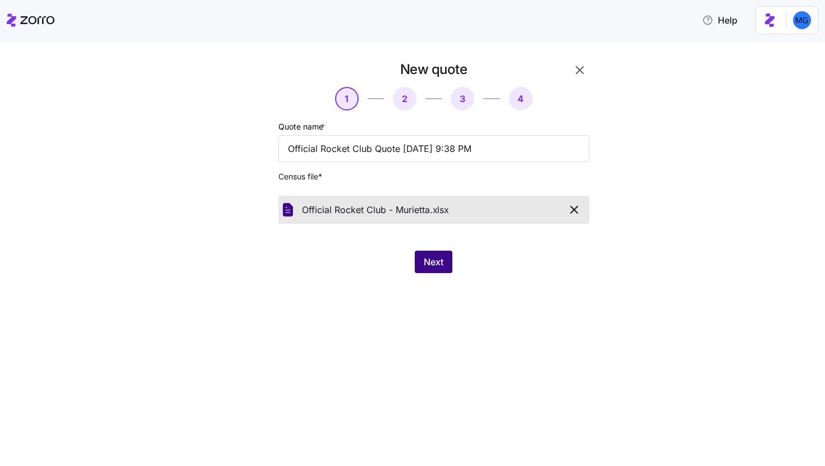
click at [431, 253] on button "Next" at bounding box center [434, 262] width 38 height 22
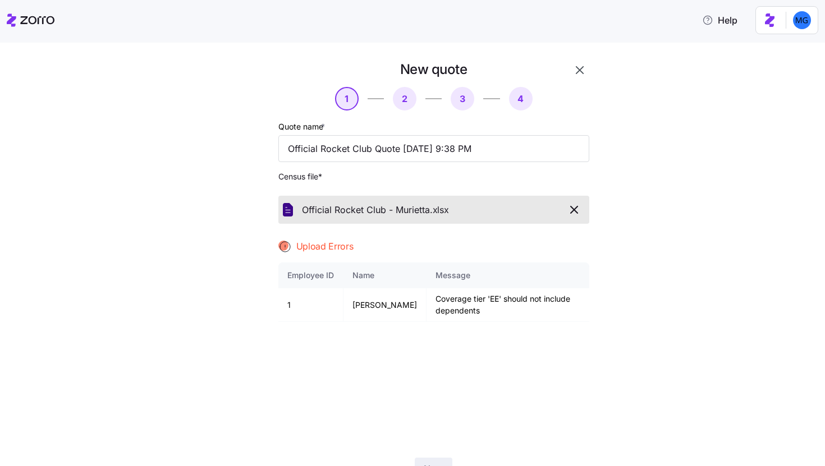
click at [581, 69] on icon "button" at bounding box center [579, 69] width 13 height 13
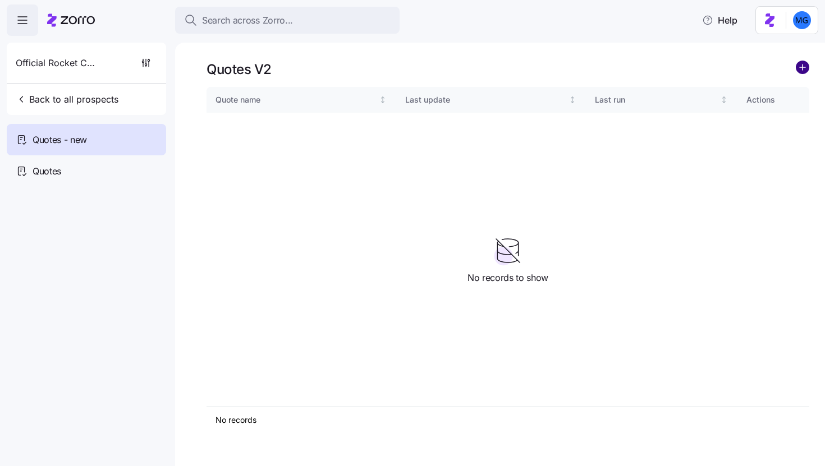
click at [799, 68] on circle "add icon" at bounding box center [802, 67] width 12 height 12
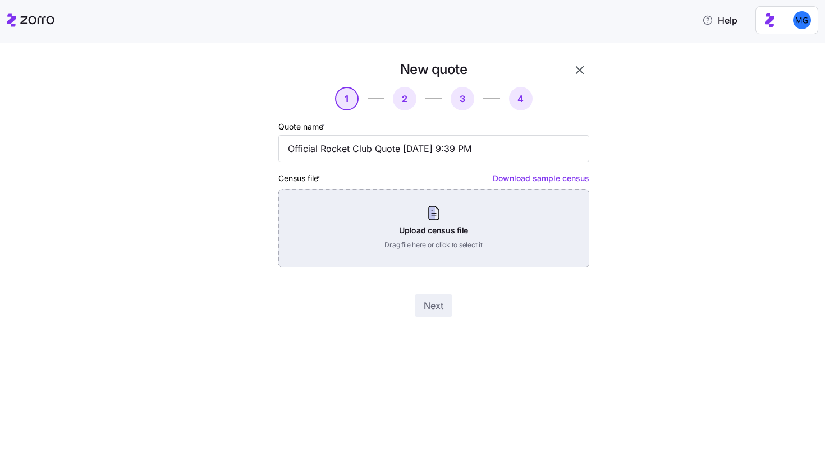
click at [490, 253] on div "Upload census file Drag file here or click to select it" at bounding box center [433, 228] width 311 height 79
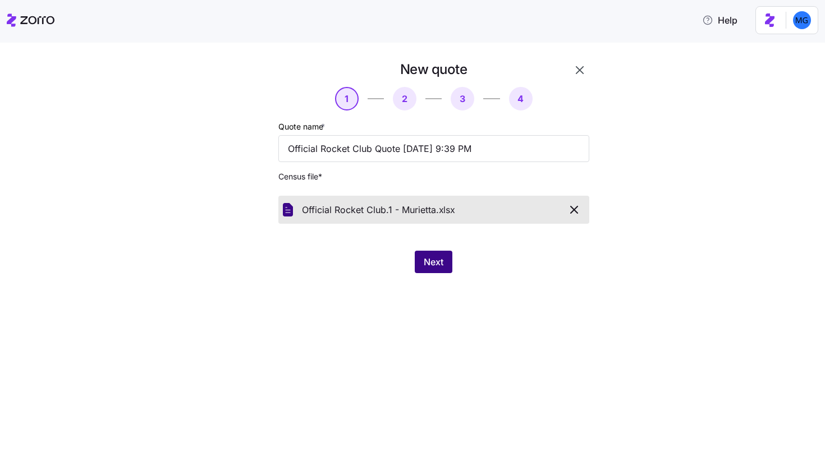
click at [435, 262] on span "Next" at bounding box center [434, 261] width 20 height 13
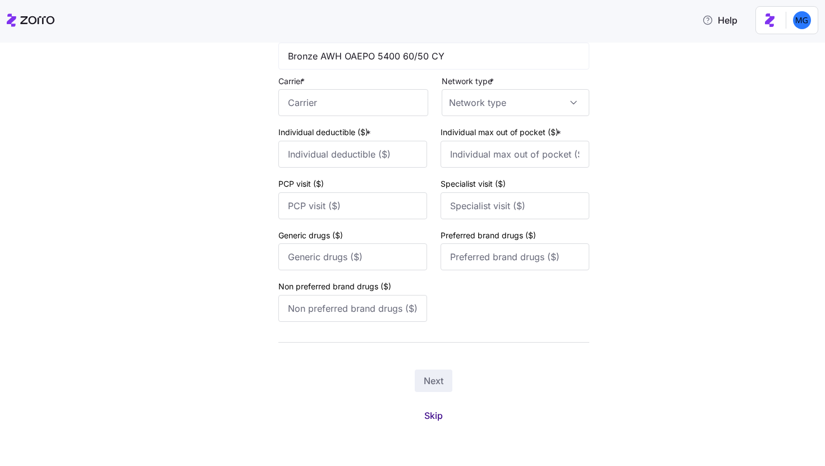
click at [430, 408] on button "Skip" at bounding box center [433, 416] width 36 height 20
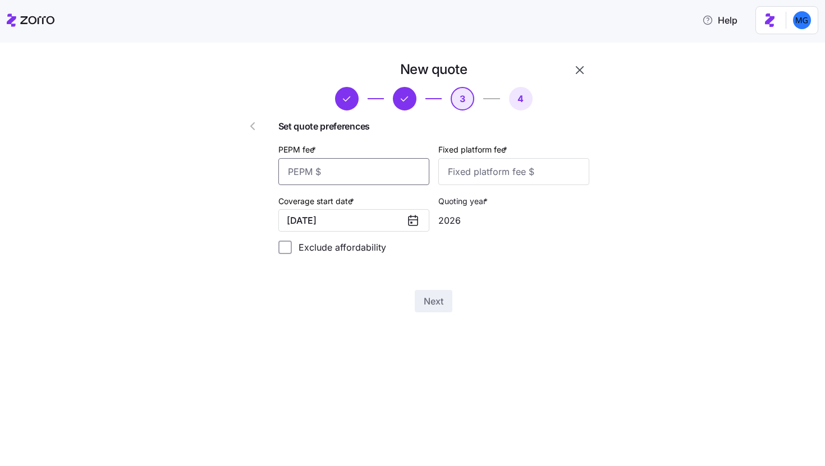
click at [402, 178] on input "PEPM fee *" at bounding box center [353, 171] width 151 height 27
type input "25"
click at [470, 166] on input "Fixed platform fee *" at bounding box center [513, 171] width 151 height 27
type input "1000"
click at [443, 312] on button "Next" at bounding box center [434, 301] width 38 height 22
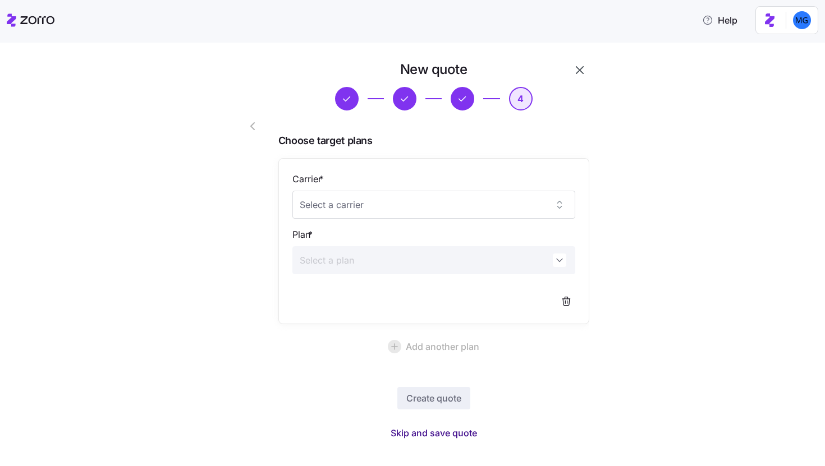
click at [428, 428] on span "Skip and save quote" at bounding box center [434, 433] width 86 height 13
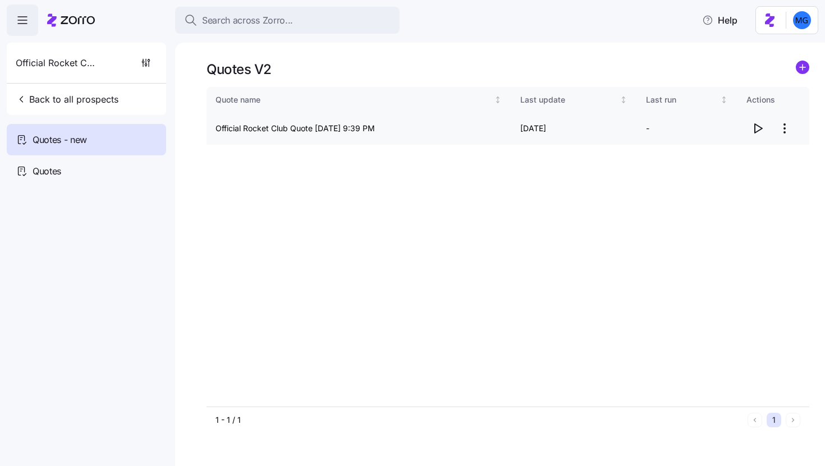
click at [759, 127] on icon "button" at bounding box center [757, 128] width 13 height 13
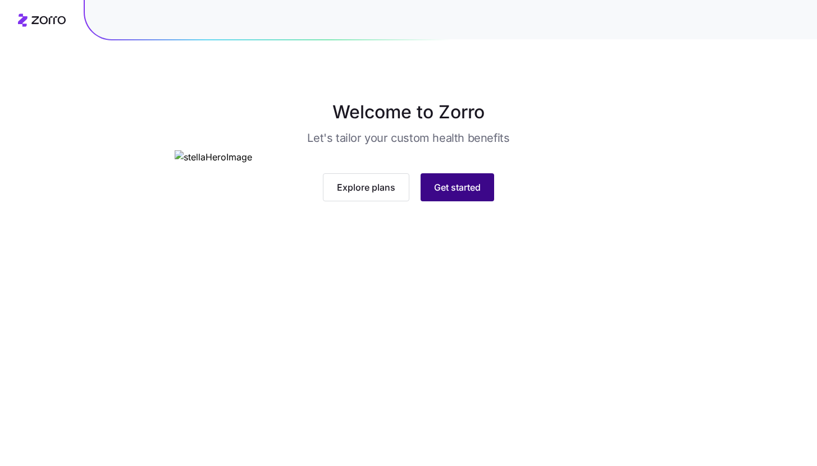
click at [476, 194] on span "Get started" at bounding box center [457, 187] width 47 height 13
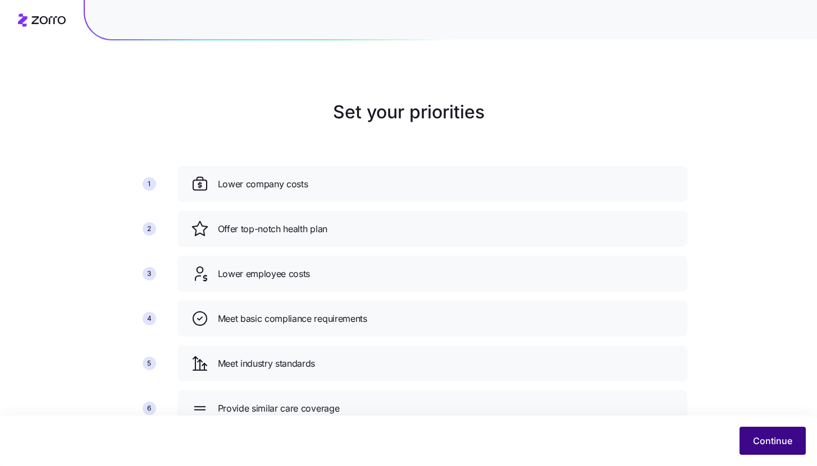
click at [757, 440] on span "Continue" at bounding box center [772, 440] width 39 height 13
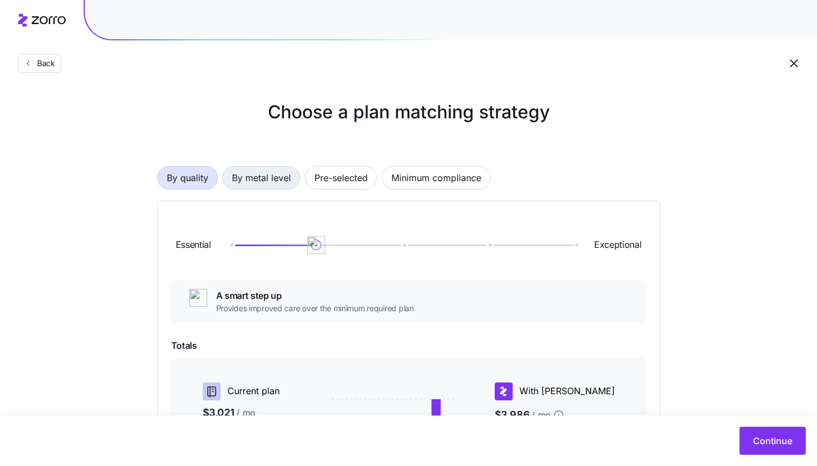
click at [282, 181] on span "By metal level" at bounding box center [261, 178] width 59 height 22
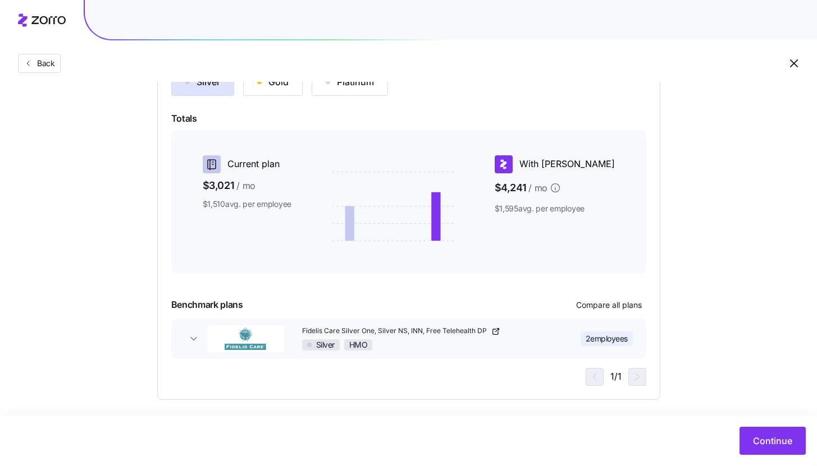
scroll to position [153, 0]
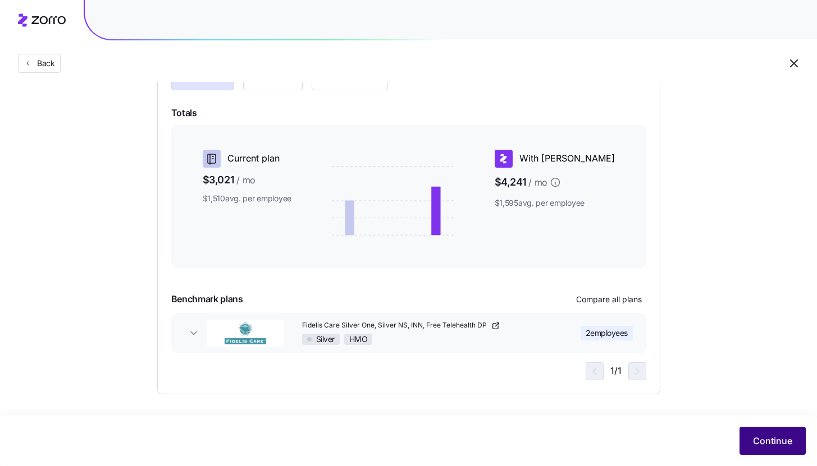
click at [773, 438] on span "Continue" at bounding box center [772, 440] width 39 height 13
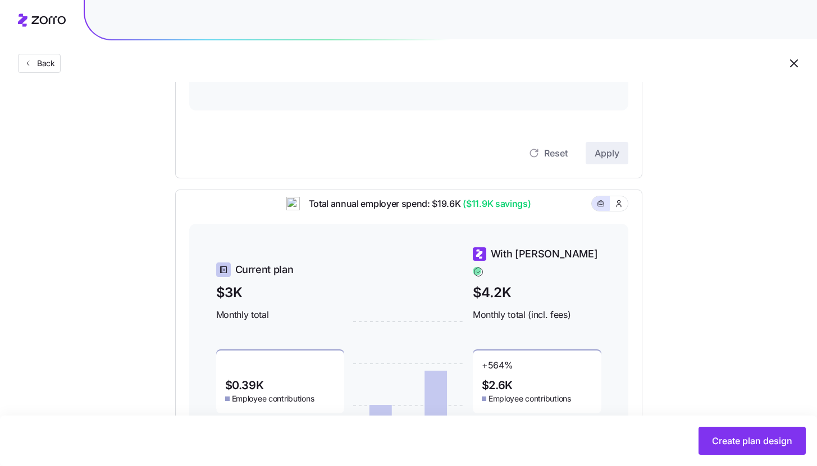
scroll to position [52, 0]
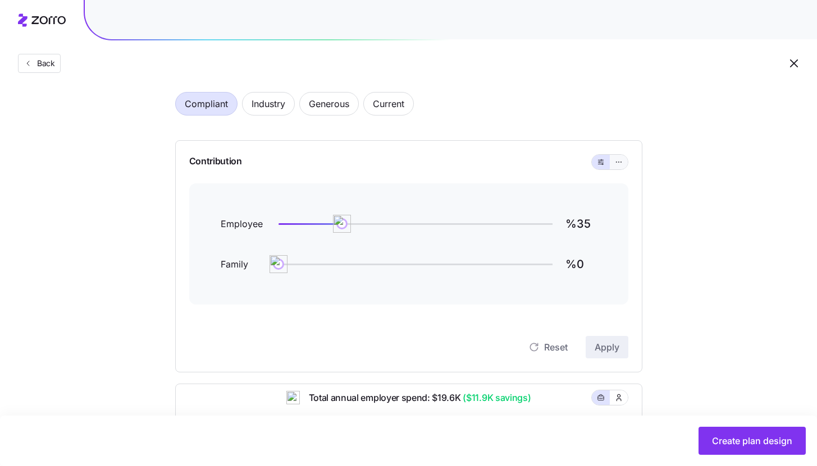
click at [621, 167] on button "button" at bounding box center [618, 162] width 18 height 15
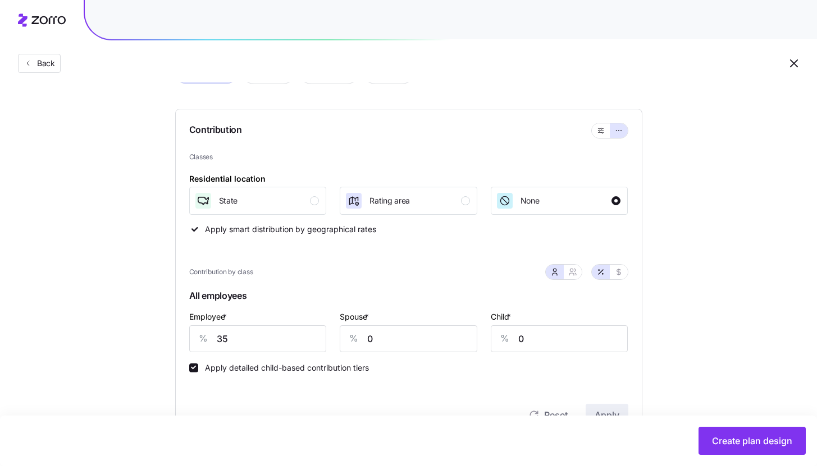
scroll to position [137, 0]
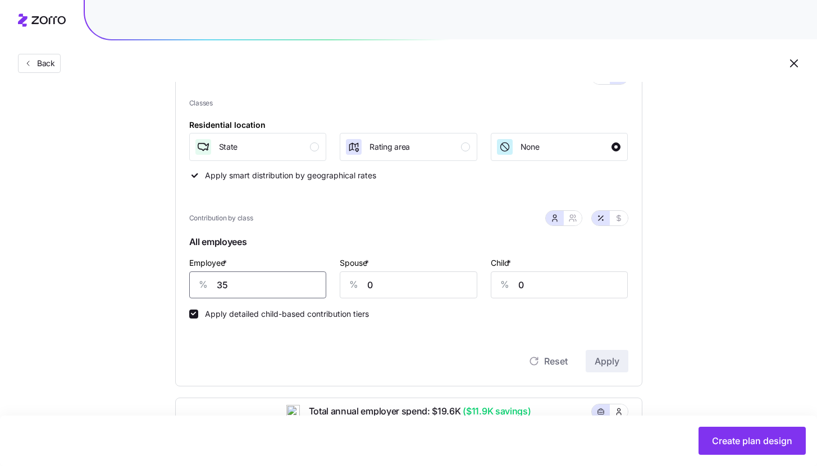
click at [294, 279] on input "35" at bounding box center [257, 285] width 137 height 27
type input "100"
click at [620, 369] on button "Apply" at bounding box center [606, 361] width 43 height 22
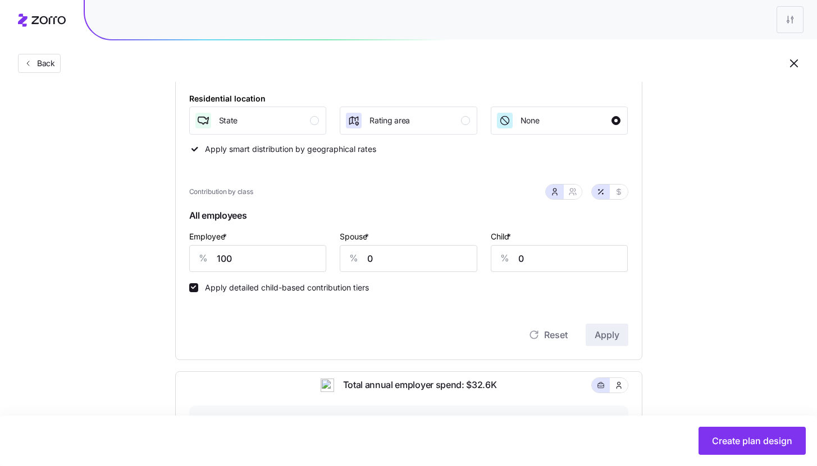
scroll to position [180, 0]
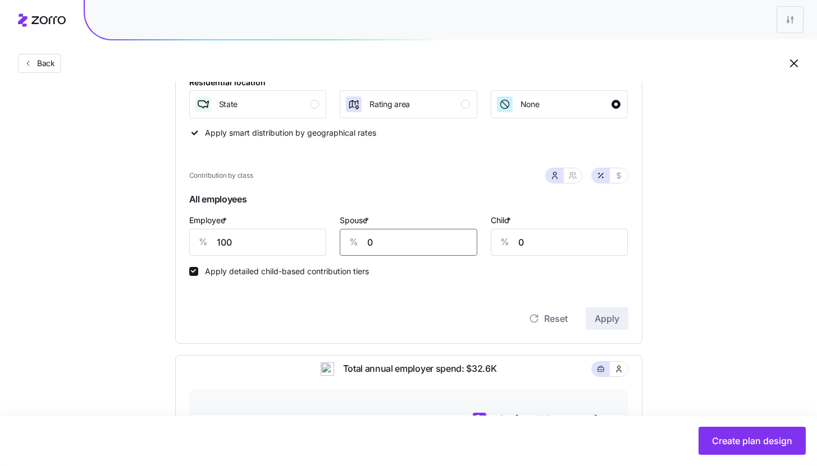
click at [434, 240] on input "0" at bounding box center [408, 242] width 137 height 27
type input "100"
click at [612, 325] on button "Apply" at bounding box center [606, 319] width 43 height 22
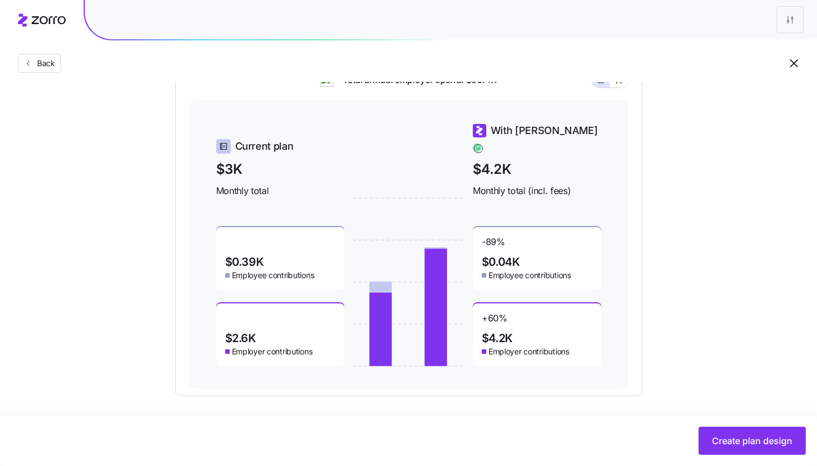
scroll to position [471, 0]
